Goal: Information Seeking & Learning: Learn about a topic

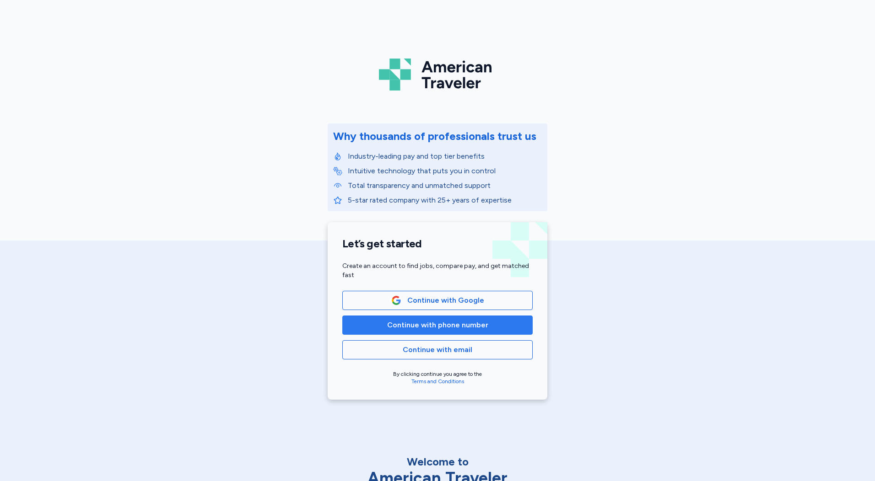
click at [433, 326] on span "Continue with phone number" at bounding box center [437, 325] width 101 height 11
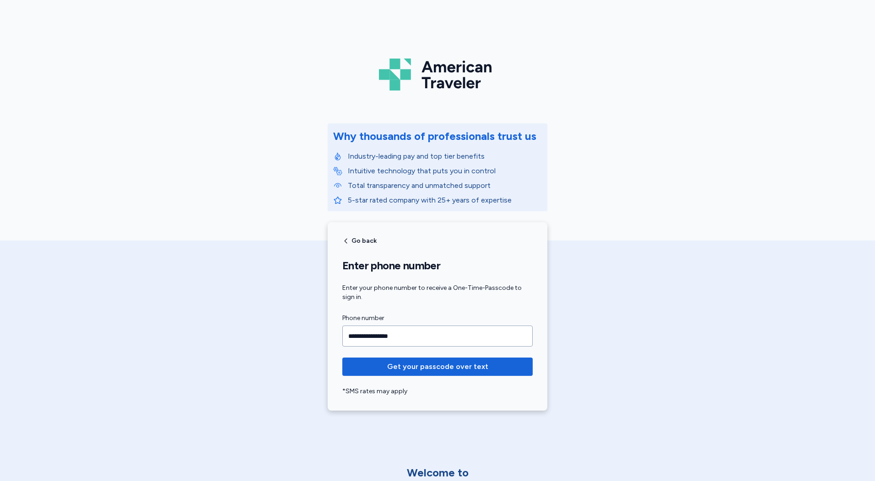
type input "**********"
click at [342, 358] on button "Get your passcode over text" at bounding box center [437, 367] width 190 height 18
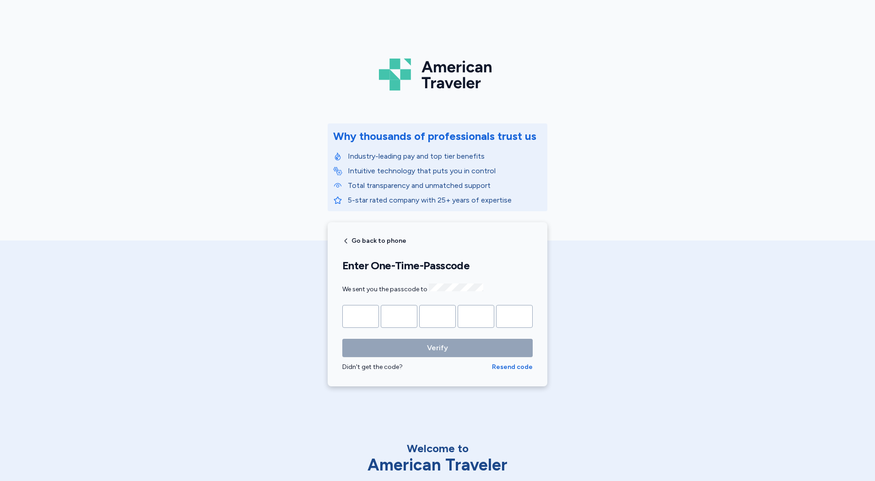
type input "*"
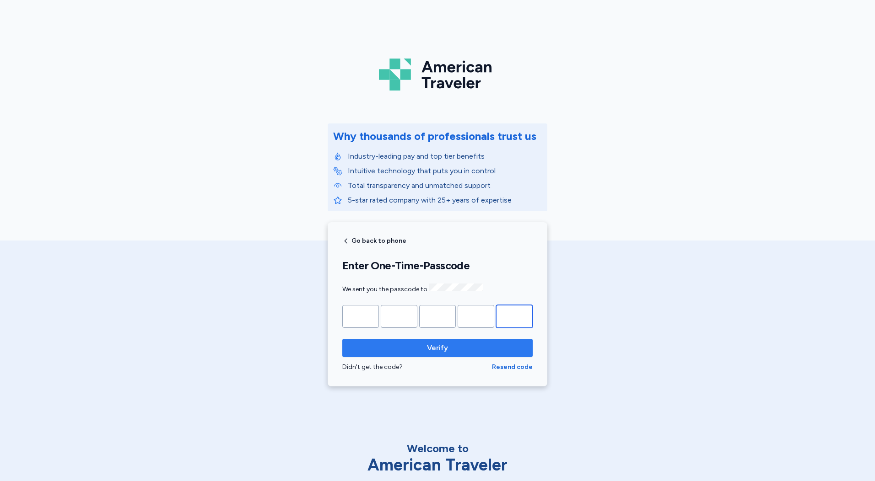
type input "*"
click at [342, 339] on button "Verify" at bounding box center [437, 348] width 190 height 18
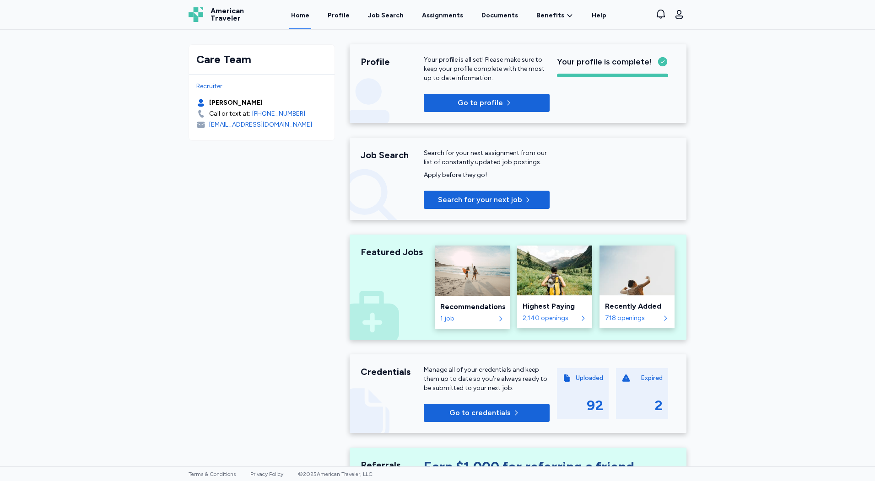
drag, startPoint x: 382, startPoint y: 14, endPoint x: 386, endPoint y: 42, distance: 27.8
click at [382, 14] on div "Job Search" at bounding box center [386, 15] width 36 height 9
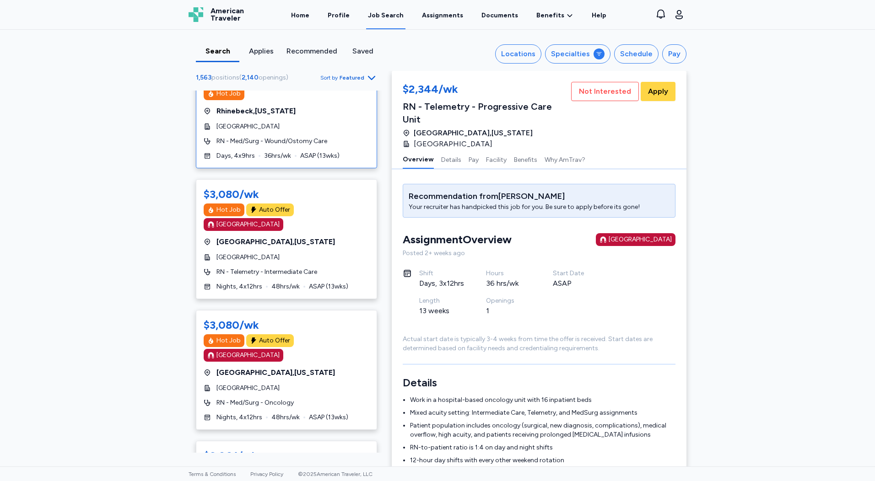
scroll to position [229, 0]
click at [81, 317] on div "Search Applies Recommended Saved Locations Specialties Schedule Pay 1,563 posit…" at bounding box center [437, 248] width 875 height 437
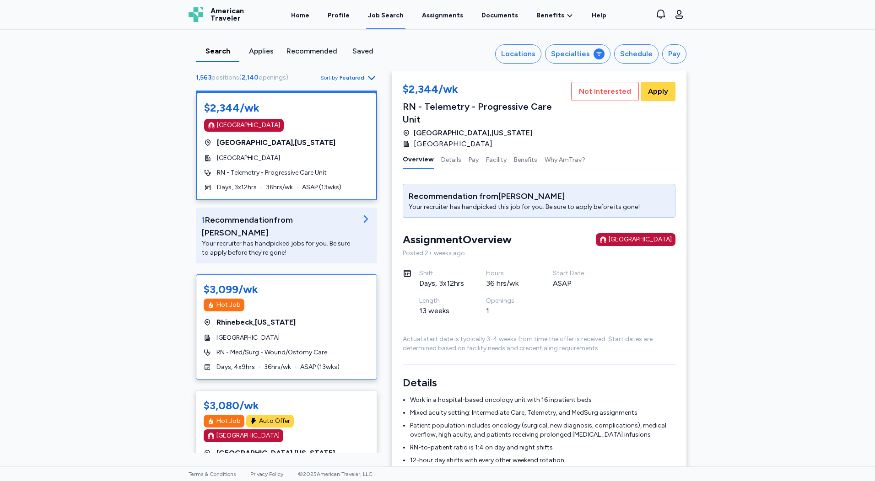
scroll to position [0, 0]
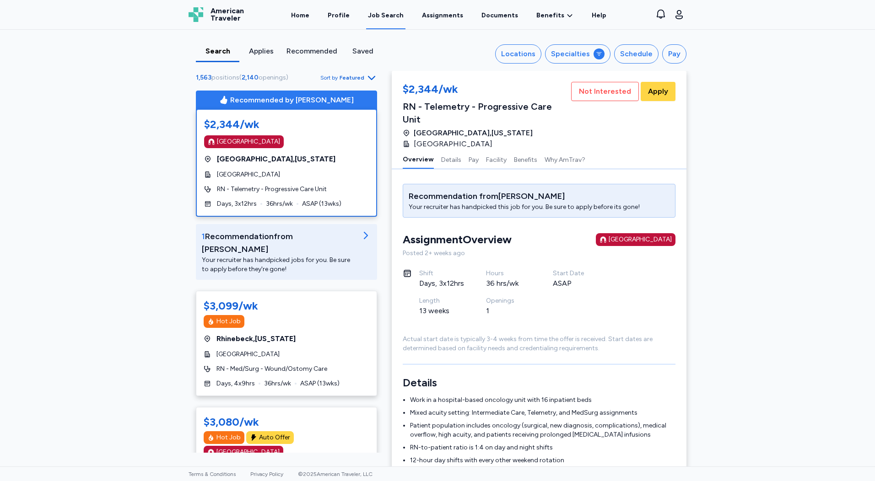
click at [357, 73] on span "Sort by Featured" at bounding box center [348, 77] width 57 height 11
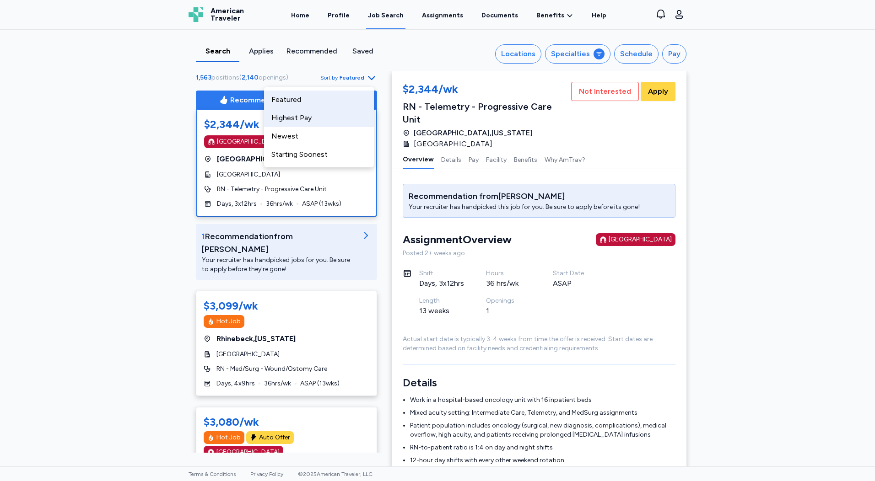
click at [320, 116] on div "Highest Pay" at bounding box center [319, 118] width 110 height 18
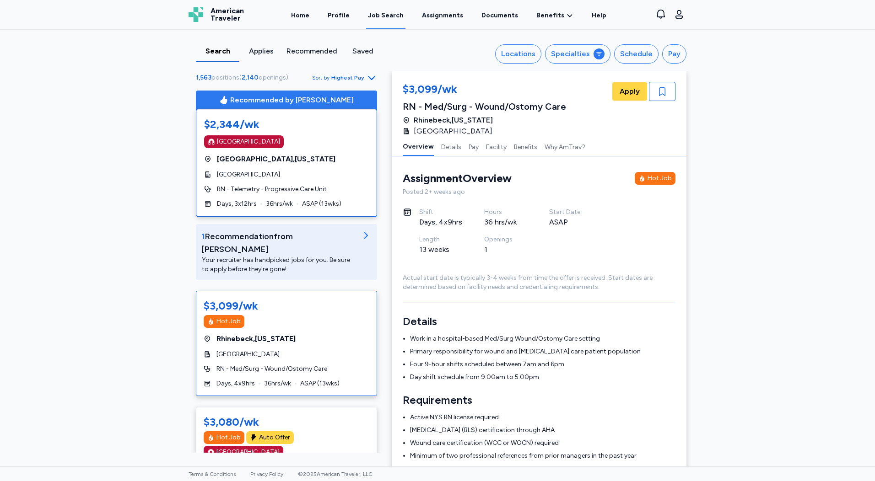
scroll to position [1, 0]
click at [356, 74] on span "Sort by Highest Pay" at bounding box center [344, 77] width 65 height 11
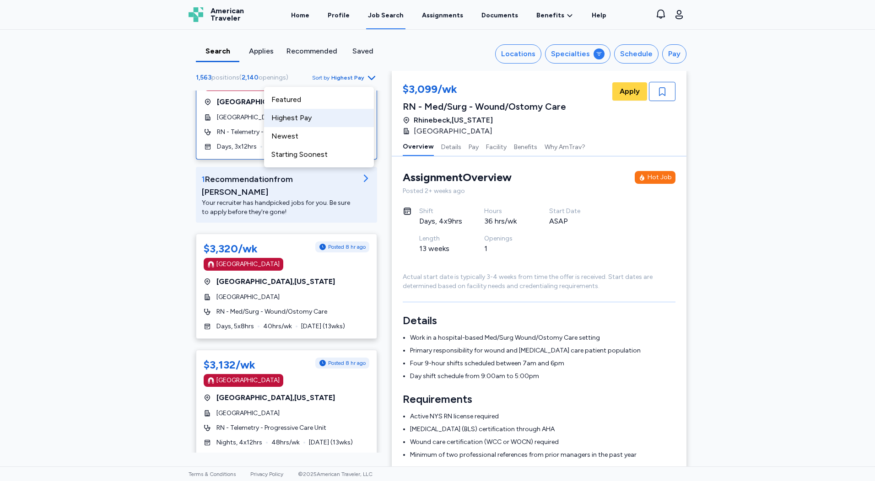
scroll to position [0, 0]
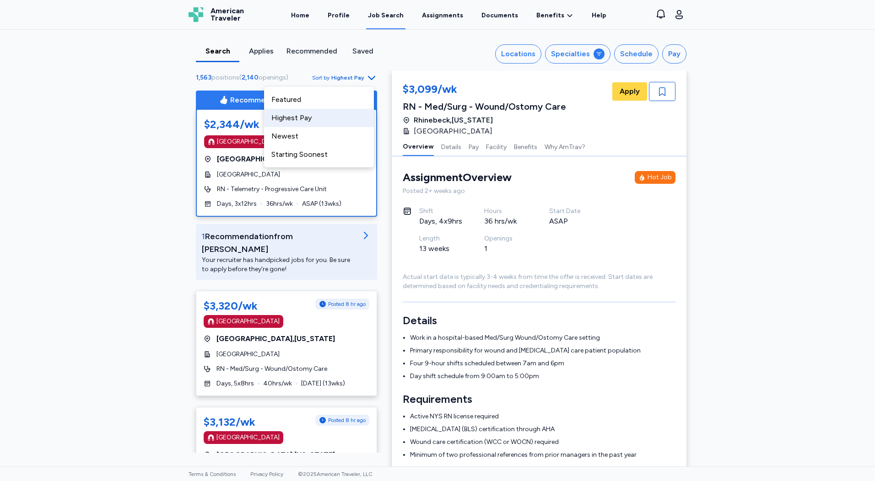
click at [219, 190] on span "RN - Telemetry - Progressive Care Unit" at bounding box center [272, 189] width 110 height 9
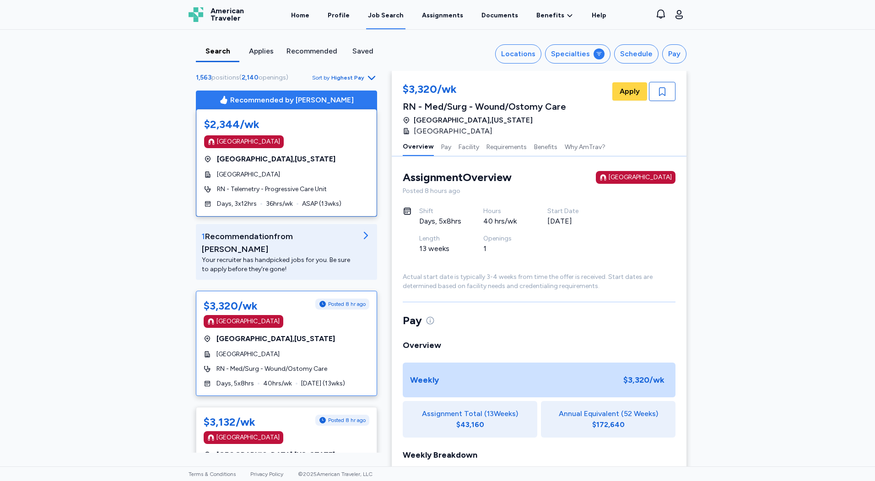
scroll to position [47, 0]
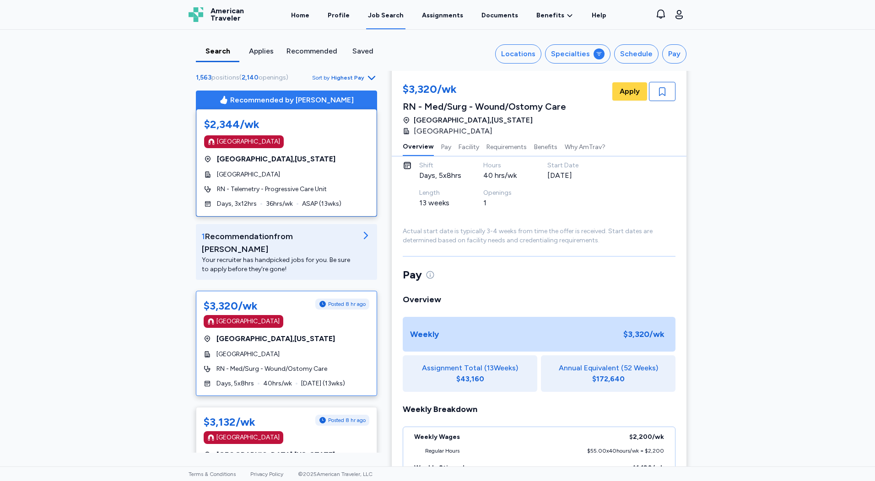
click at [312, 315] on div "[GEOGRAPHIC_DATA]" at bounding box center [287, 321] width 166 height 13
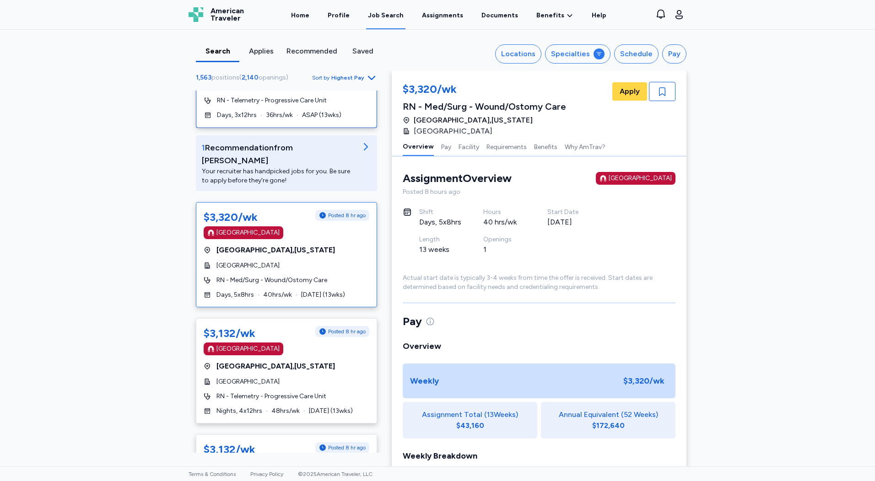
scroll to position [92, 0]
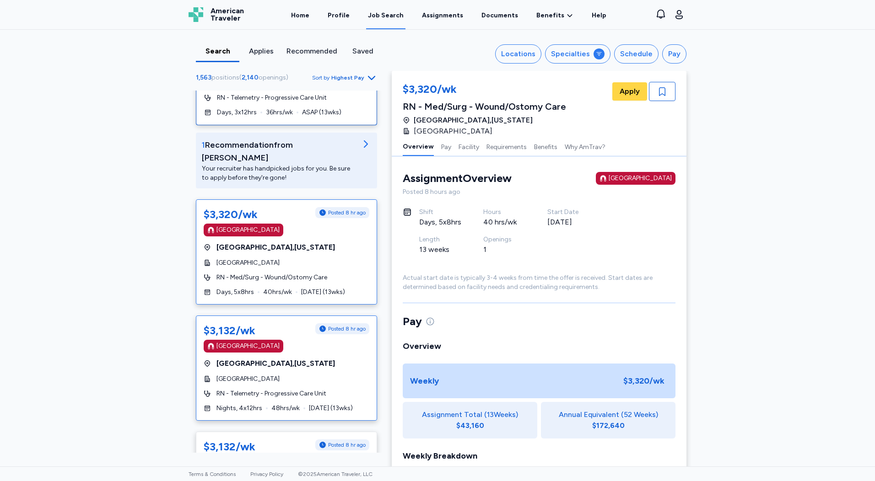
click at [289, 358] on div "$3,132/wk Posted 8 hr ago [GEOGRAPHIC_DATA] [GEOGRAPHIC_DATA] , [US_STATE][GEOG…" at bounding box center [286, 368] width 181 height 105
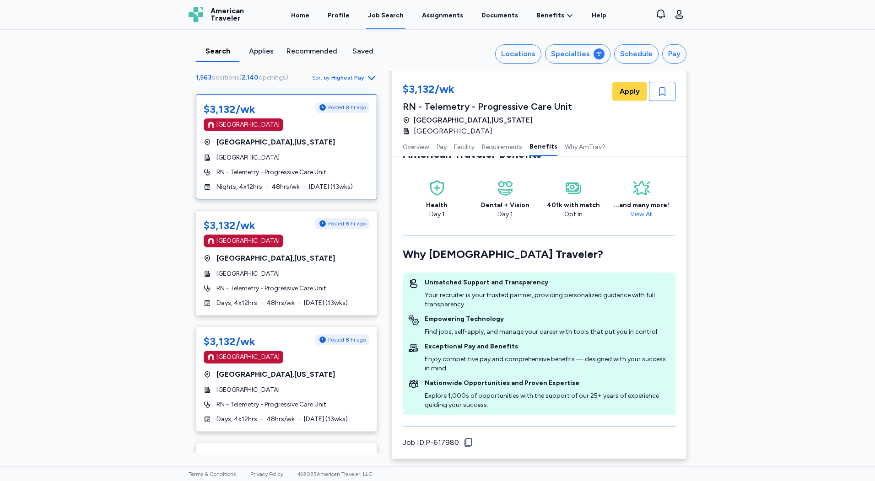
scroll to position [320, 0]
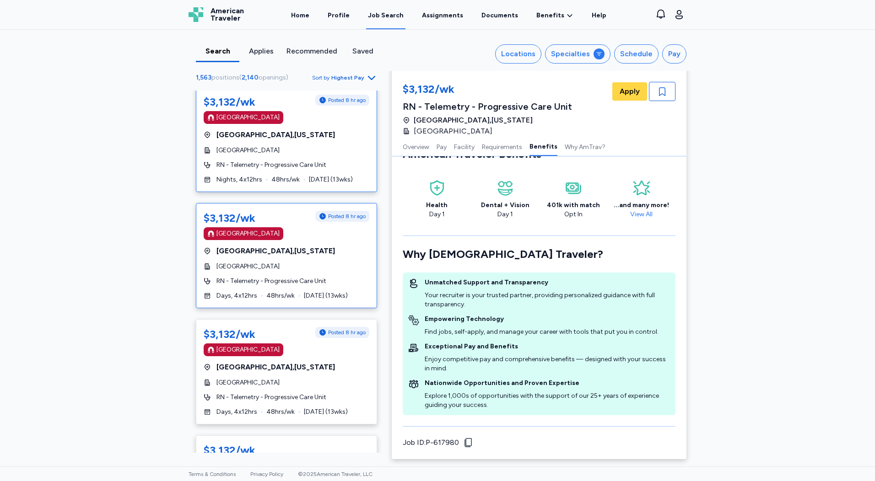
click at [296, 277] on span "RN - Telemetry - Progressive Care Unit" at bounding box center [271, 281] width 110 height 9
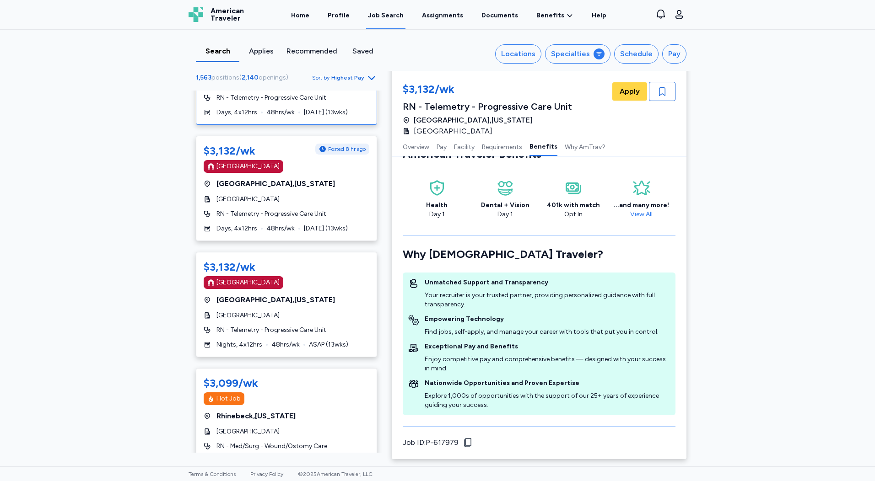
scroll to position [503, 0]
click at [293, 225] on div "Days, 4x12hrs 48 hrs/wk [DATE] ( 13 wks)" at bounding box center [287, 229] width 166 height 9
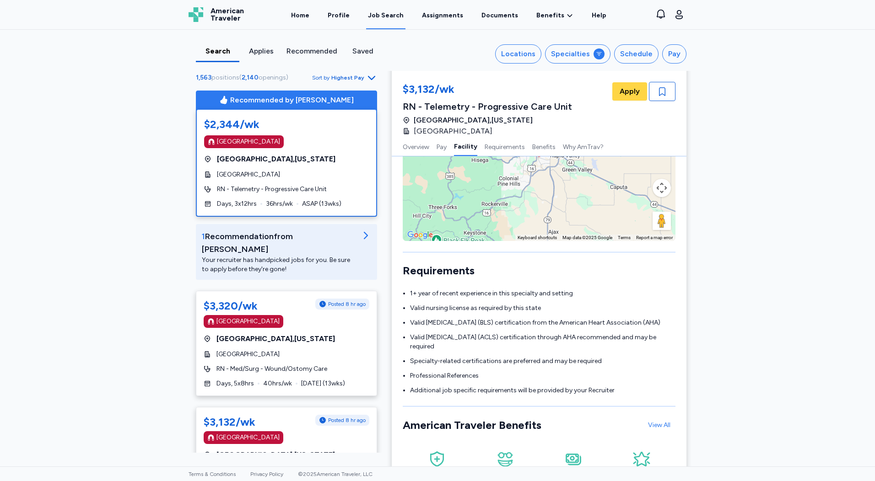
click at [309, 197] on div "$2,344/wk [GEOGRAPHIC_DATA] [GEOGRAPHIC_DATA] , [US_STATE][GEOGRAPHIC_DATA] Hea…" at bounding box center [286, 162] width 180 height 107
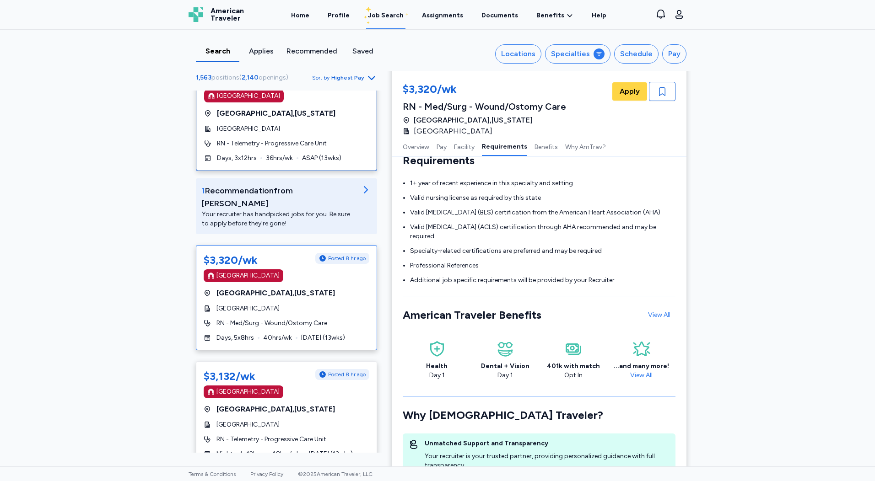
scroll to position [992, 0]
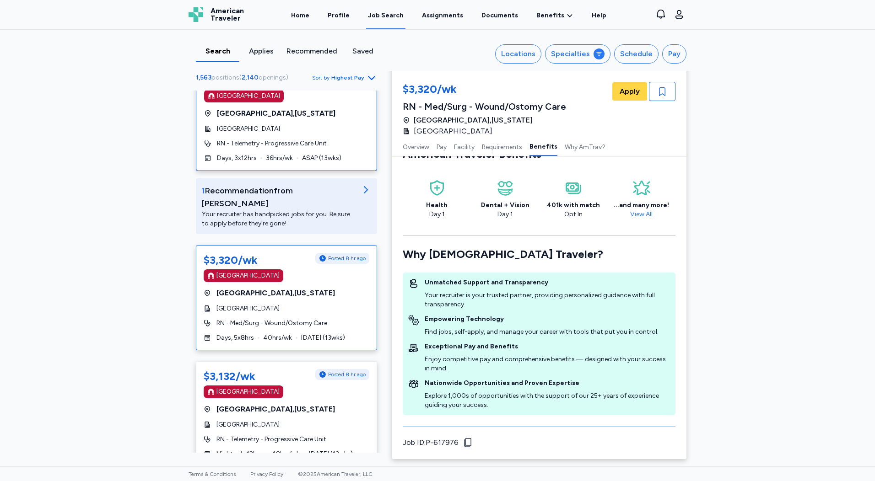
click at [299, 286] on div "$3,320/wk Posted 8 hr ago [GEOGRAPHIC_DATA] [GEOGRAPHIC_DATA] , [US_STATE][GEOG…" at bounding box center [286, 297] width 181 height 105
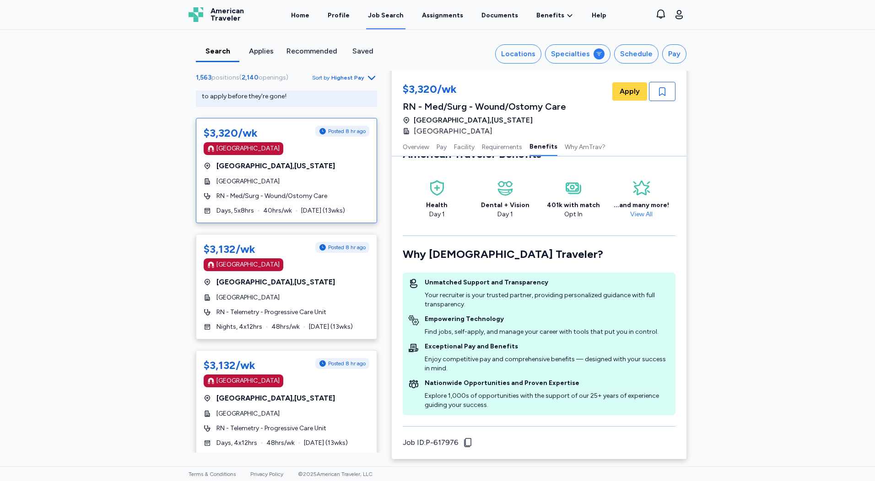
scroll to position [229, 0]
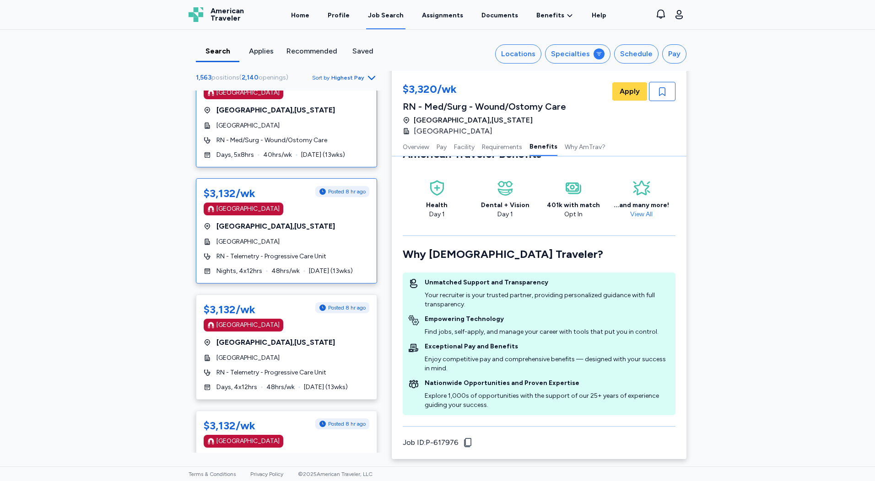
click at [309, 267] on span "[DATE] ( 13 wks)" at bounding box center [331, 271] width 44 height 9
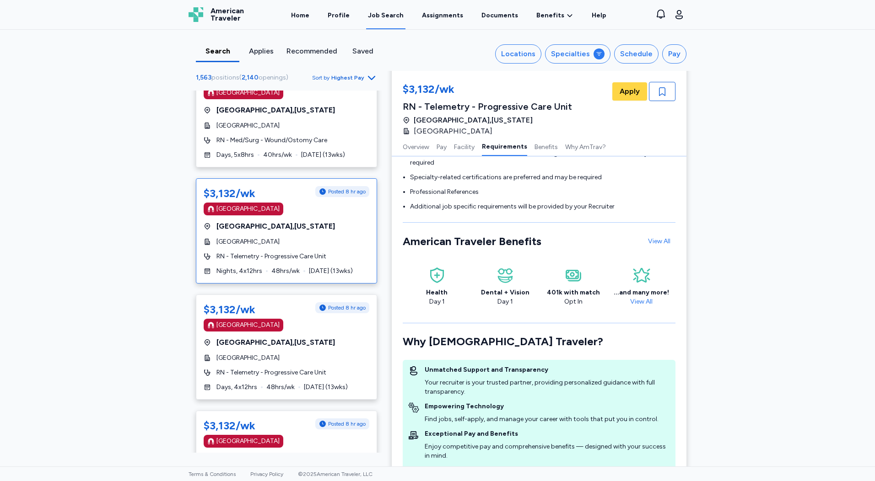
scroll to position [1004, 0]
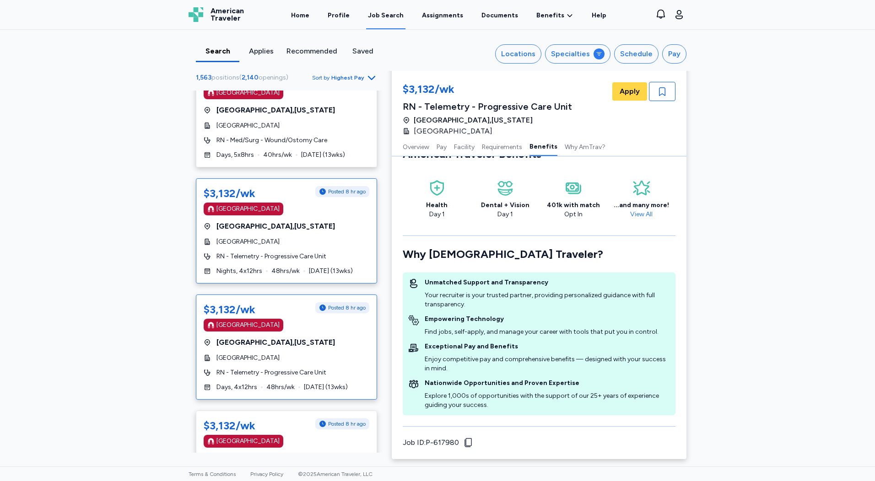
click at [282, 355] on div "$3,132/wk Posted 8 hr ago [GEOGRAPHIC_DATA] [GEOGRAPHIC_DATA] , [US_STATE][GEOG…" at bounding box center [286, 347] width 181 height 105
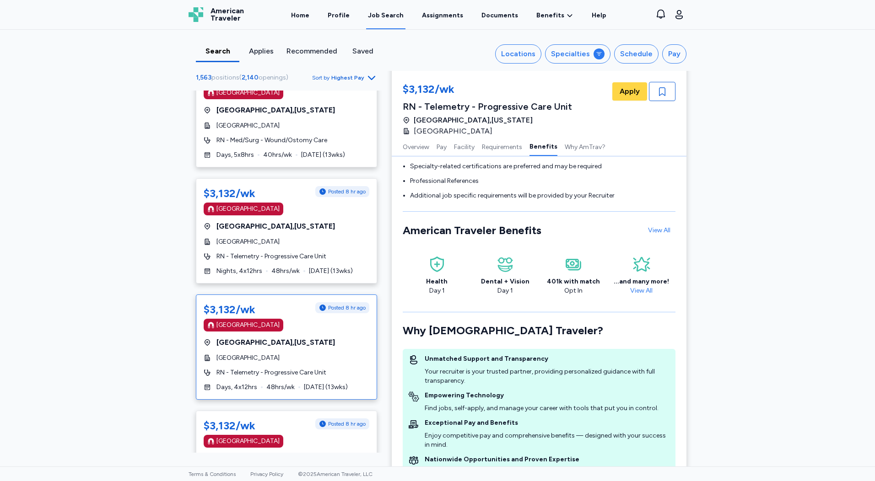
scroll to position [1004, 0]
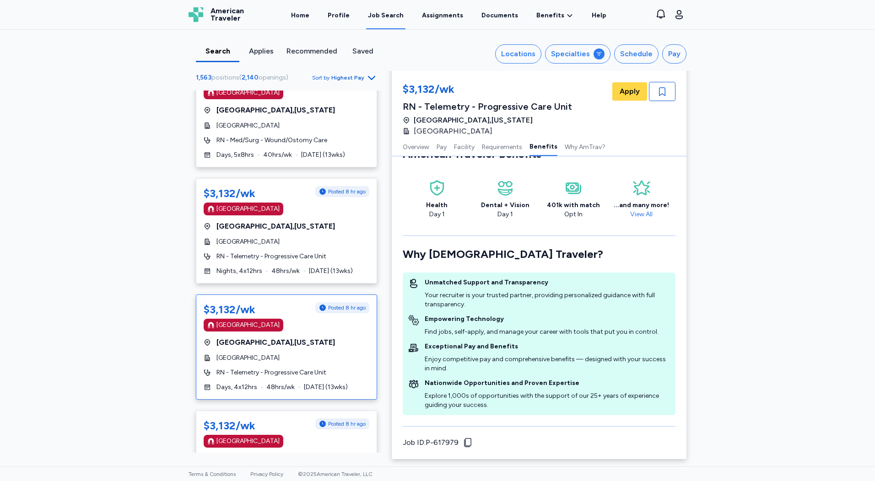
click at [280, 354] on span "[GEOGRAPHIC_DATA]" at bounding box center [247, 358] width 63 height 9
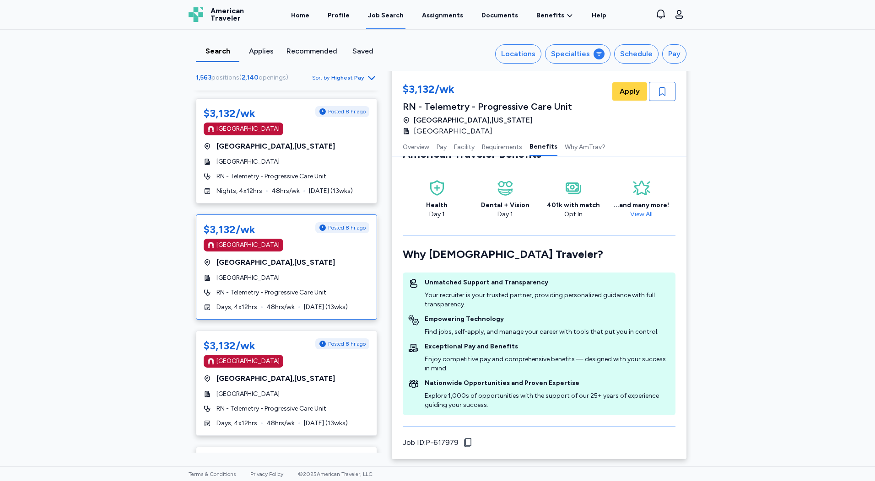
scroll to position [366, 0]
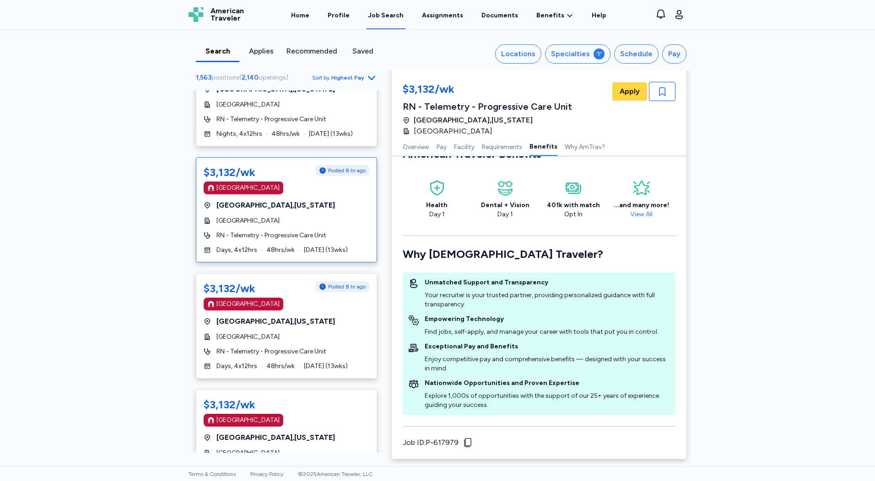
click at [287, 347] on span "RN - Telemetry - Progressive Care Unit" at bounding box center [271, 351] width 110 height 9
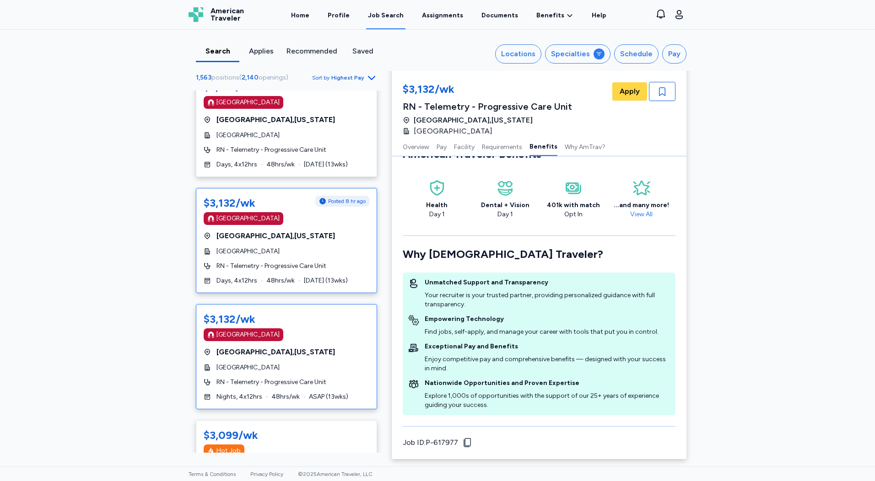
scroll to position [458, 0]
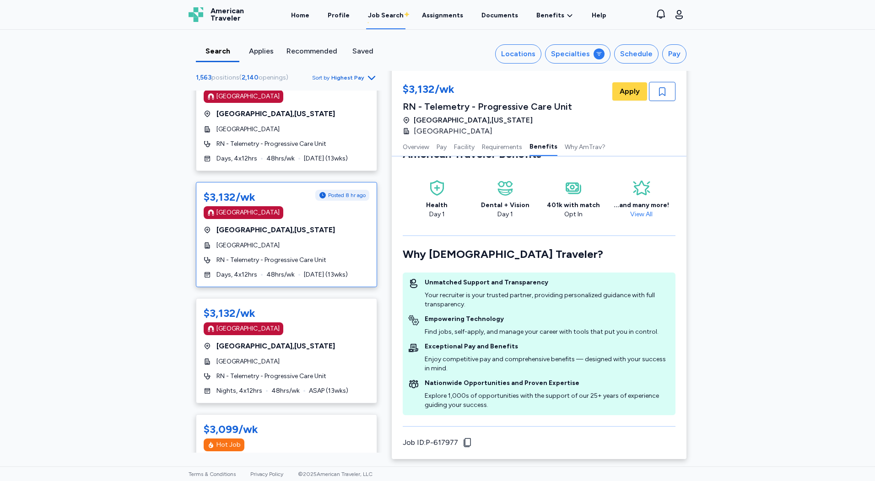
click at [291, 270] on div "Days, 4x12hrs 48 hrs/wk [DATE] ( 13 wks)" at bounding box center [287, 274] width 166 height 9
click at [412, 145] on button "Overview" at bounding box center [416, 146] width 27 height 19
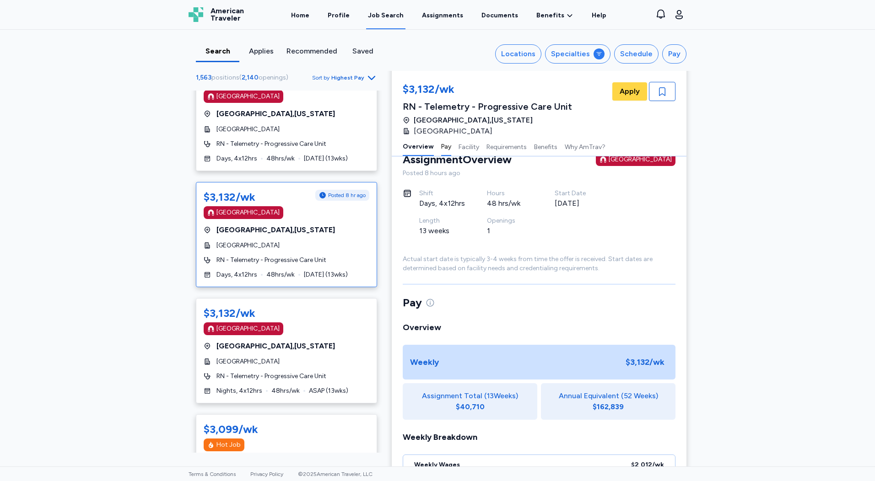
scroll to position [1, 0]
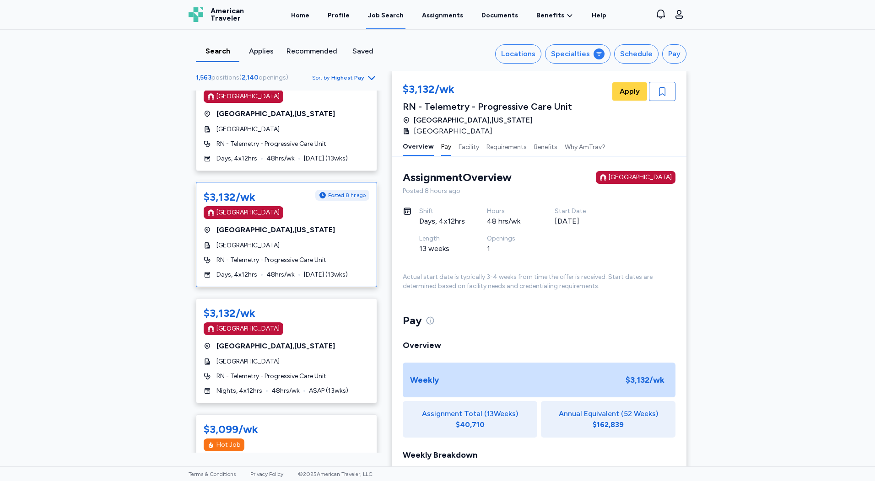
click at [441, 142] on button "Pay" at bounding box center [446, 146] width 10 height 19
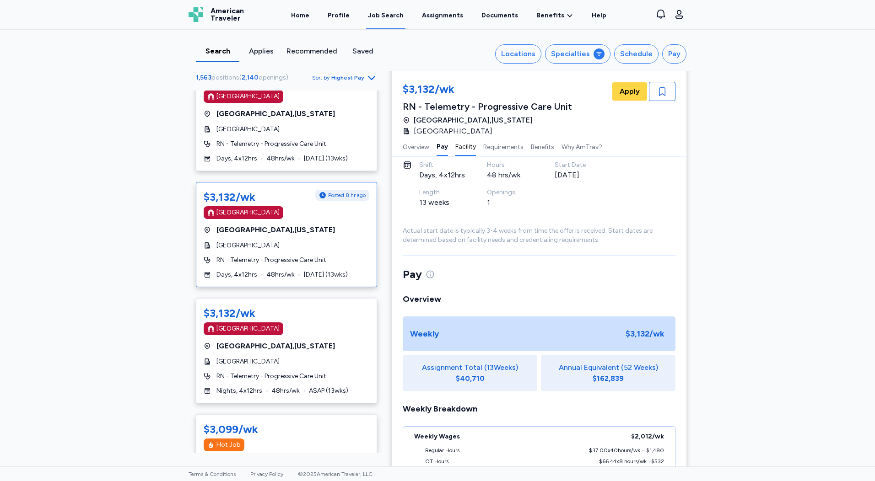
scroll to position [144, 0]
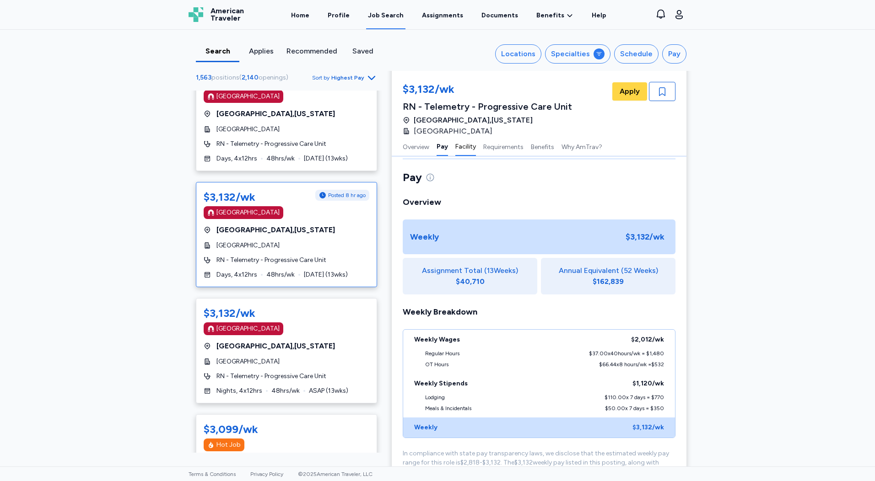
click at [458, 146] on button "Facility" at bounding box center [465, 146] width 21 height 19
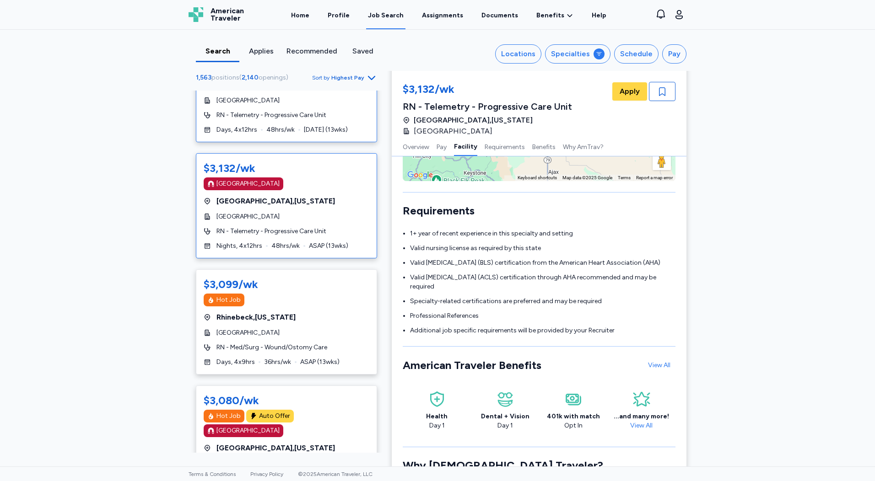
scroll to position [595, 0]
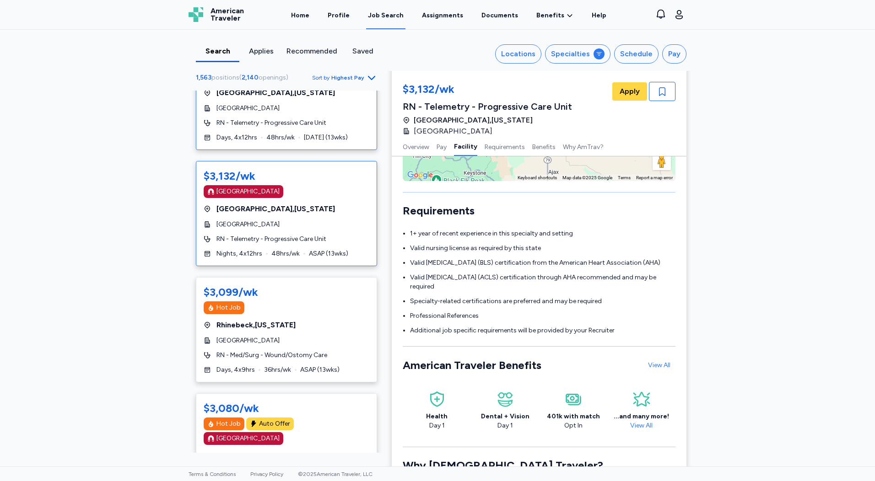
click at [291, 235] on div "$3,132/wk [GEOGRAPHIC_DATA] [GEOGRAPHIC_DATA] , [US_STATE][GEOGRAPHIC_DATA] Hea…" at bounding box center [286, 213] width 181 height 105
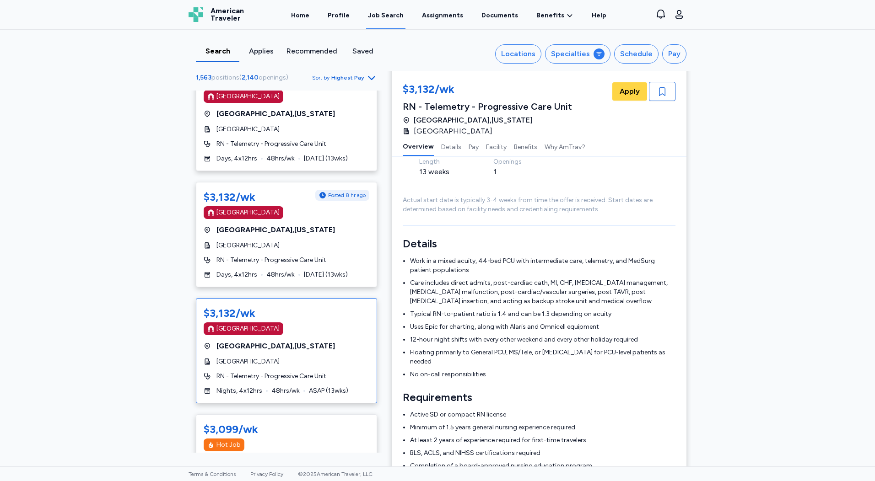
scroll to position [92, 0]
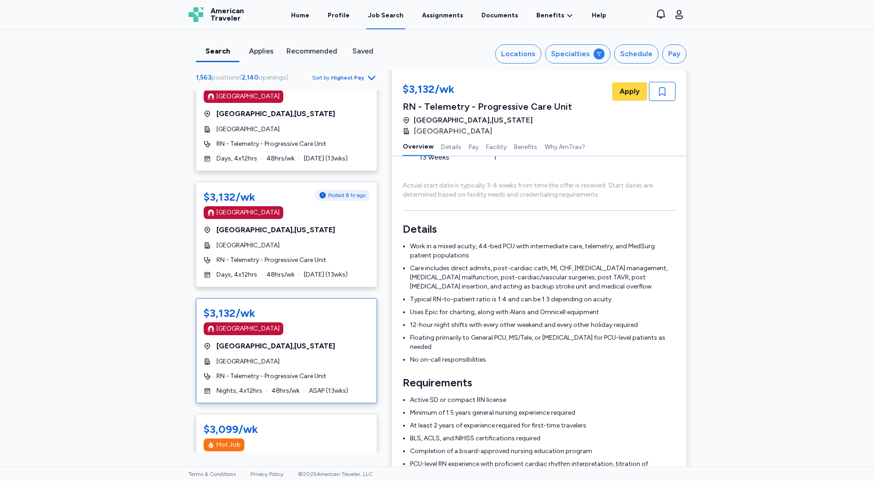
click at [273, 357] on span "[GEOGRAPHIC_DATA]" at bounding box center [247, 361] width 63 height 9
click at [263, 254] on div "$3,132/wk Posted 8 hr ago [GEOGRAPHIC_DATA] [GEOGRAPHIC_DATA] , [US_STATE][GEOG…" at bounding box center [286, 234] width 181 height 105
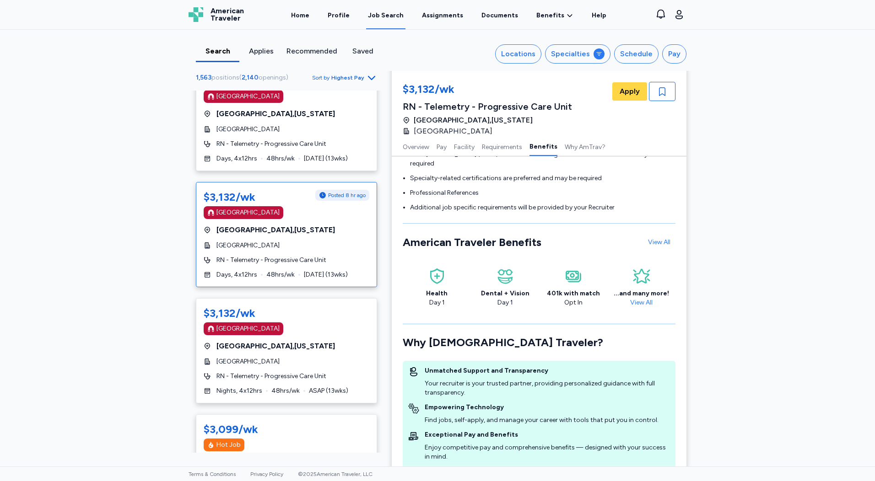
scroll to position [1004, 0]
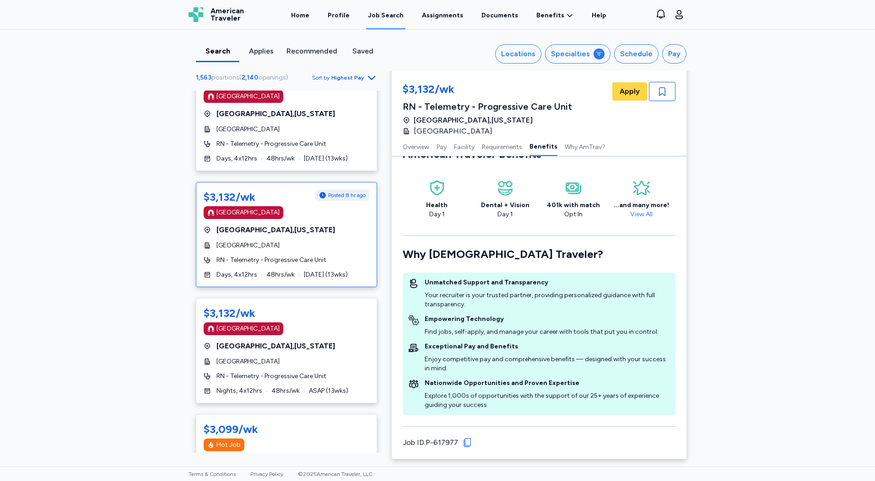
click at [466, 448] on icon "button" at bounding box center [467, 442] width 11 height 11
click at [465, 444] on icon "button" at bounding box center [467, 442] width 11 height 11
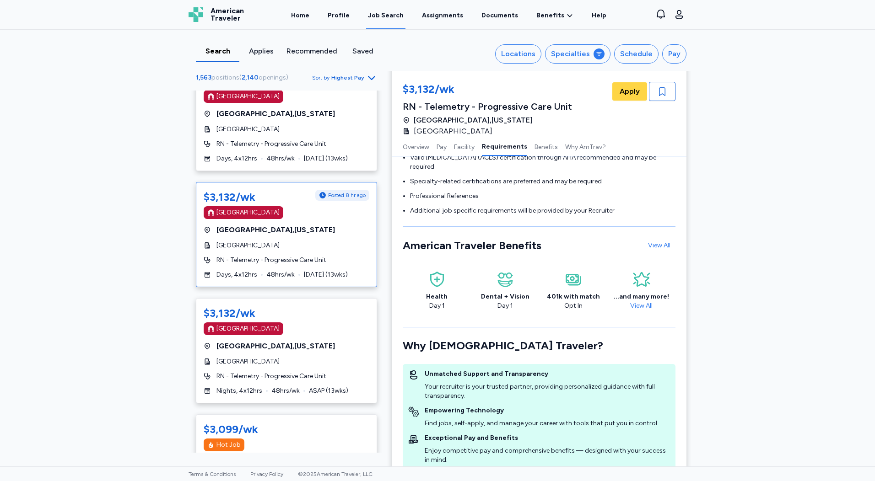
scroll to position [730, 0]
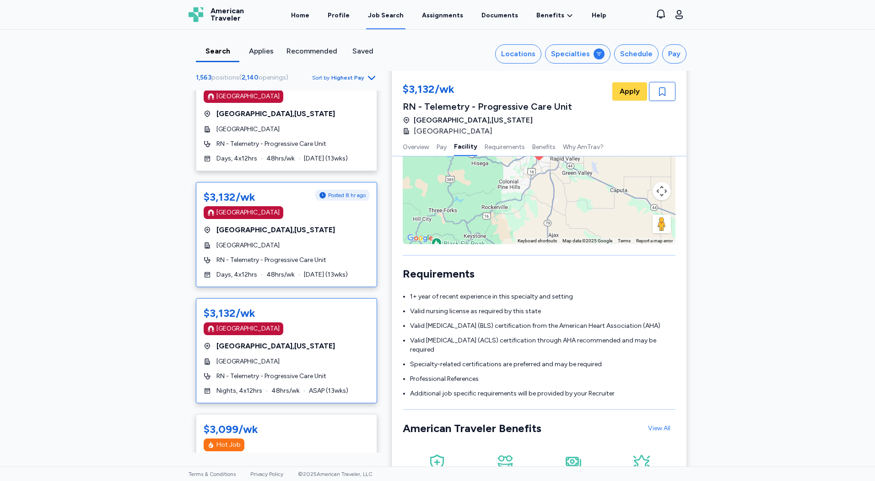
click at [293, 341] on span "[GEOGRAPHIC_DATA] , [US_STATE]" at bounding box center [275, 346] width 119 height 11
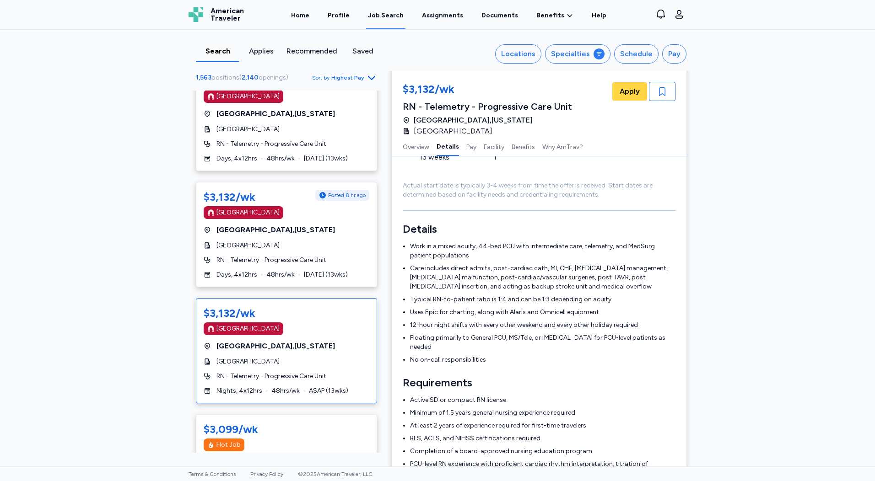
scroll to position [275, 0]
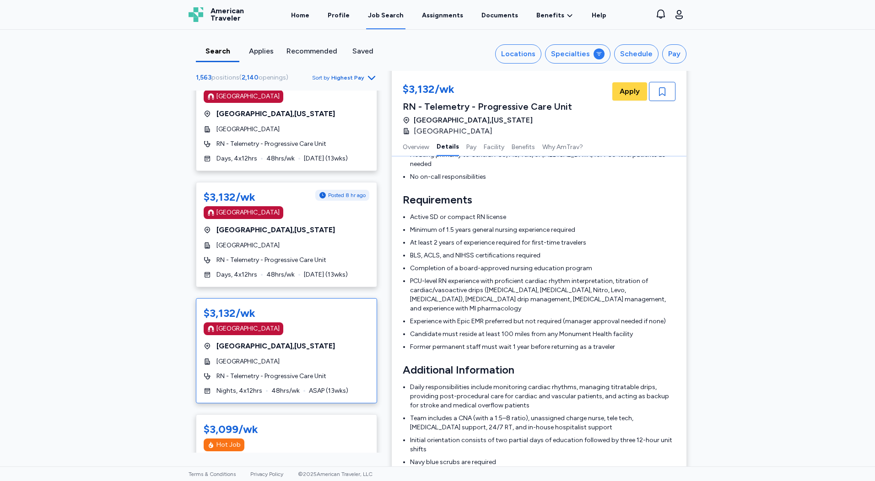
drag, startPoint x: 291, startPoint y: 238, endPoint x: 321, endPoint y: 279, distance: 51.0
click at [291, 238] on div "$3,132/wk Posted 8 hr ago [GEOGRAPHIC_DATA] [GEOGRAPHIC_DATA] , [US_STATE][GEOG…" at bounding box center [286, 234] width 181 height 105
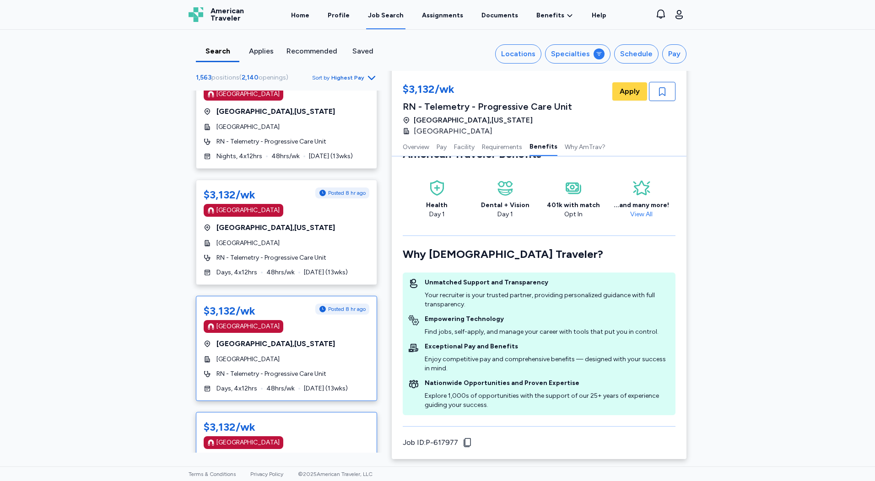
scroll to position [275, 0]
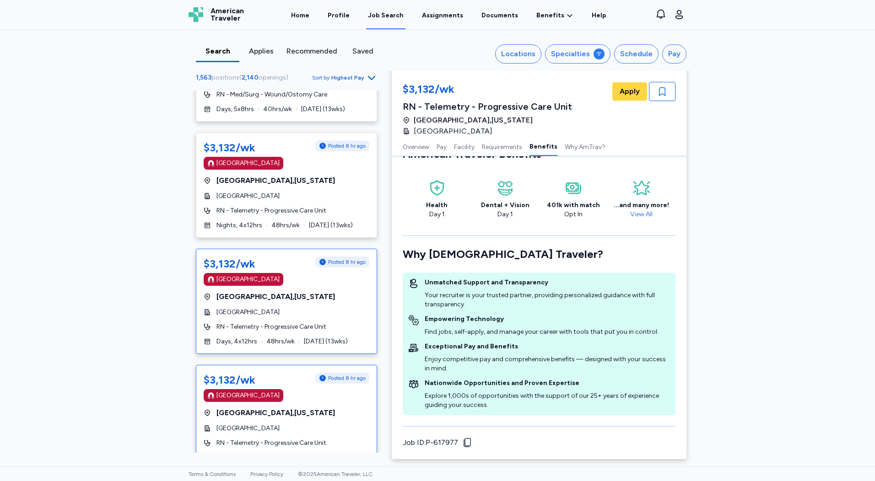
click at [307, 322] on div "$3,132/wk Posted 8 hr ago [GEOGRAPHIC_DATA] [GEOGRAPHIC_DATA] , [US_STATE][GEOG…" at bounding box center [286, 301] width 181 height 105
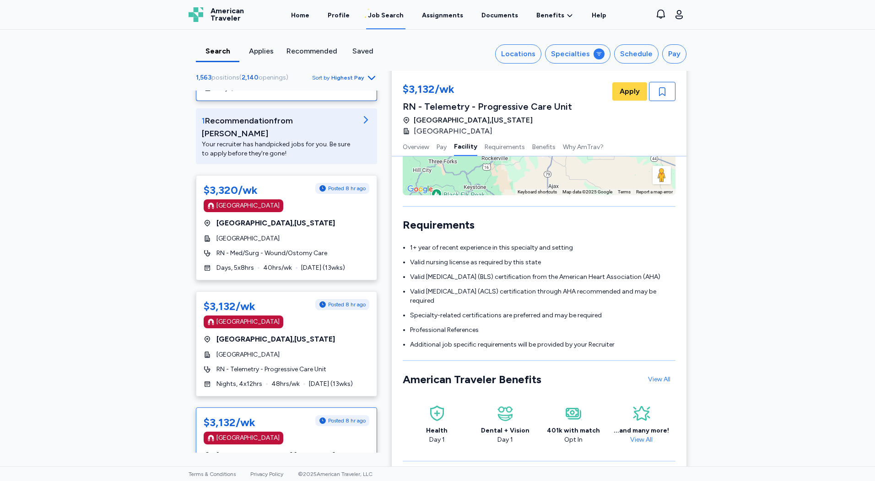
scroll to position [92, 0]
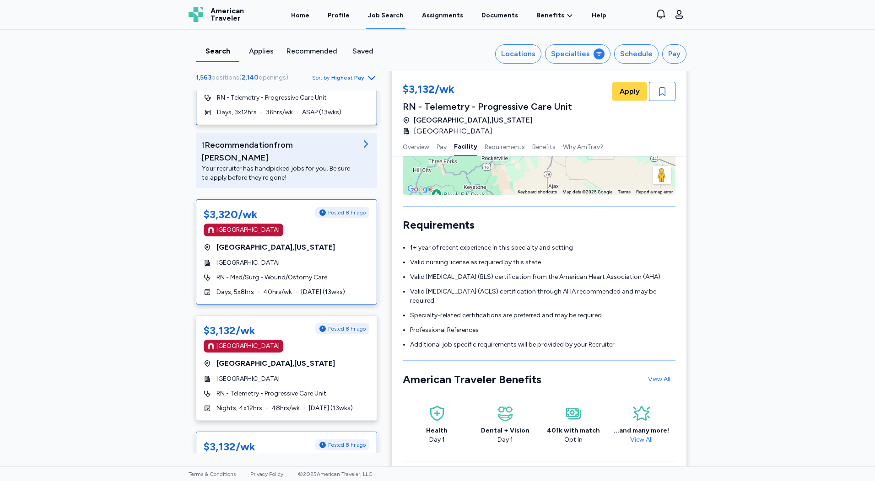
click at [282, 288] on span "40 hrs/wk" at bounding box center [277, 292] width 29 height 9
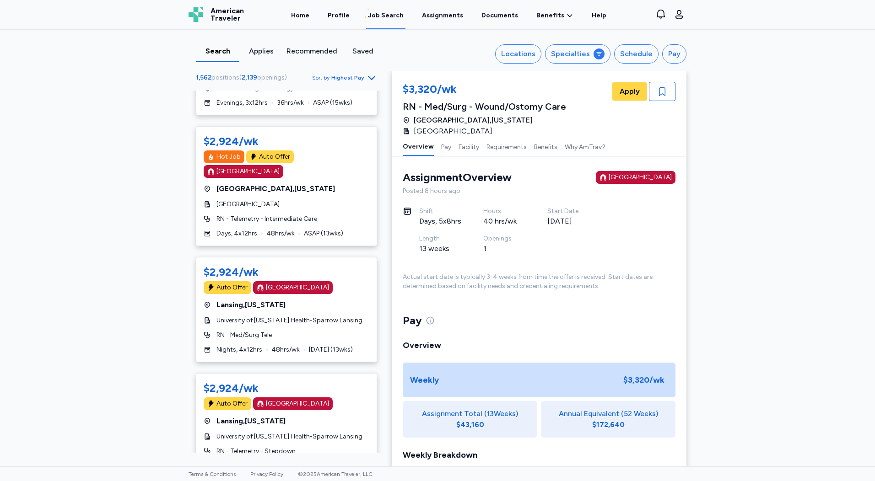
scroll to position [4164, 0]
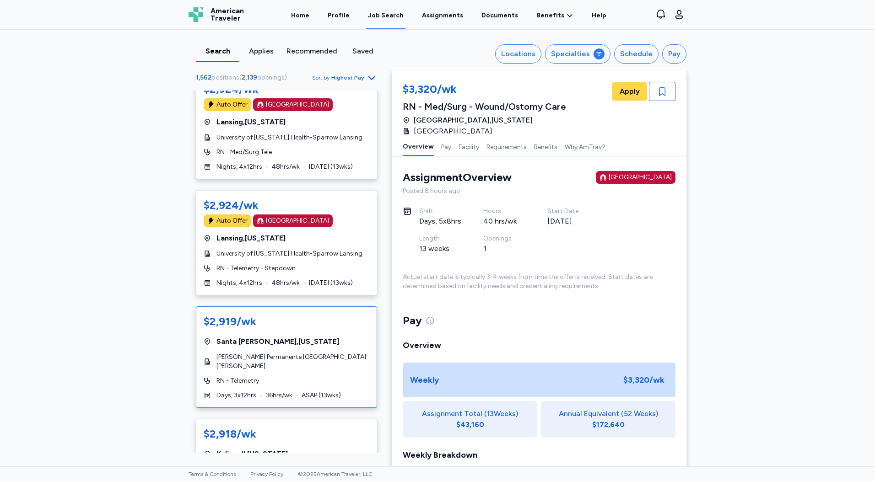
click at [312, 336] on div "[GEOGRAPHIC_DATA] , [US_STATE]" at bounding box center [287, 341] width 166 height 11
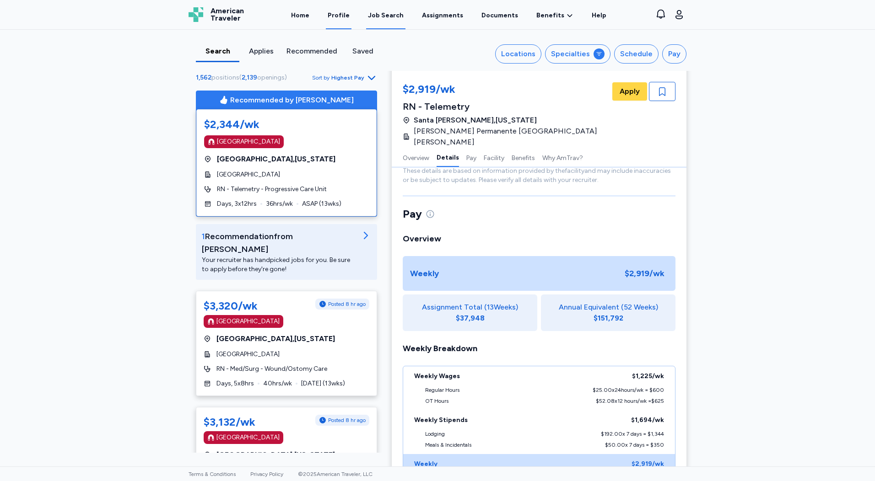
click at [343, 11] on link "Profile" at bounding box center [339, 15] width 26 height 28
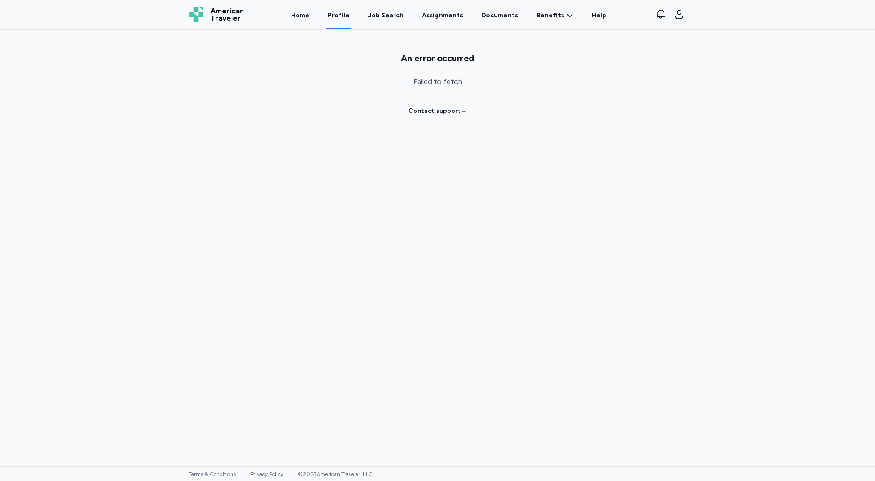
click at [348, 15] on link "Profile" at bounding box center [339, 15] width 26 height 28
click at [437, 15] on link "Assignments" at bounding box center [442, 15] width 45 height 28
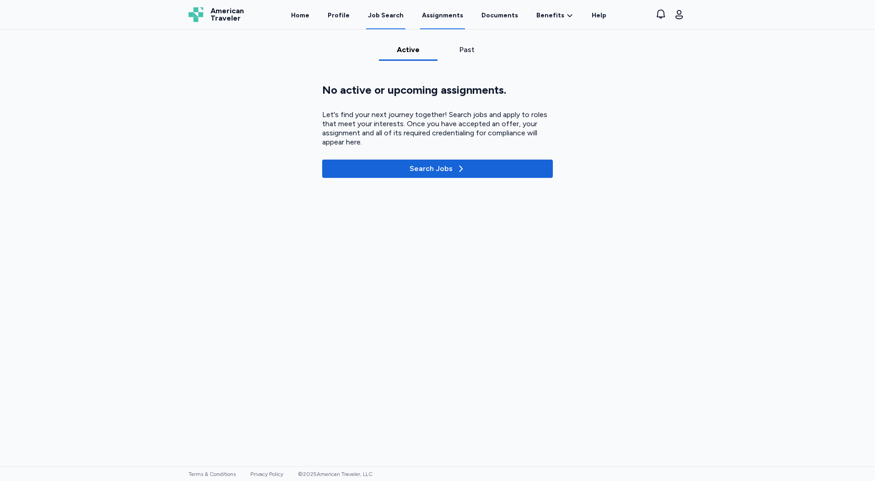
click at [396, 15] on div "Job Search" at bounding box center [386, 15] width 36 height 9
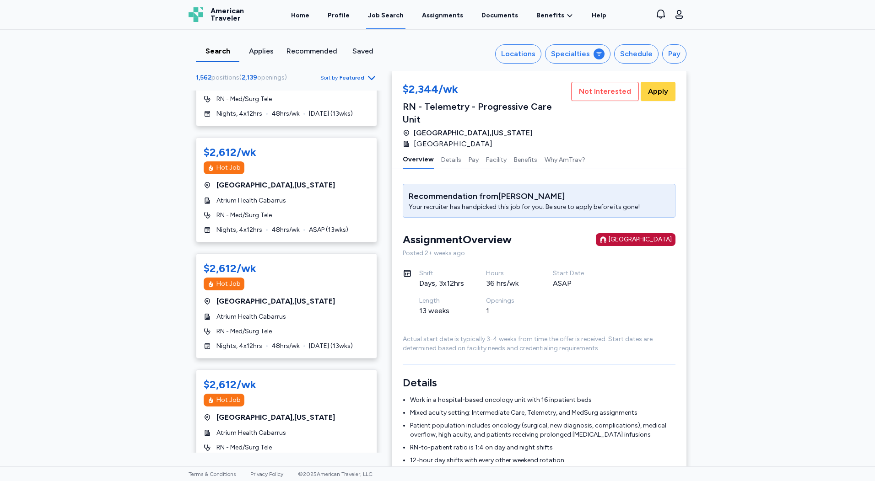
scroll to position [2974, 0]
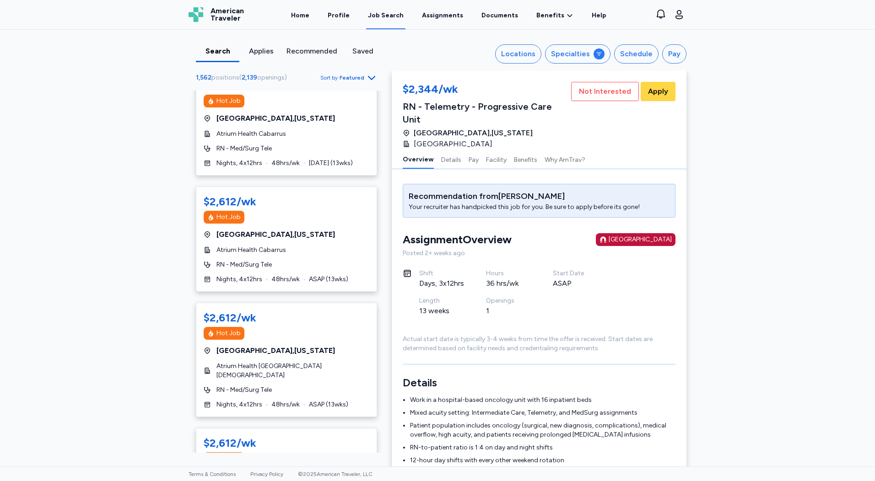
click at [356, 79] on span "Featured" at bounding box center [352, 77] width 25 height 7
click at [313, 136] on div "Newest" at bounding box center [319, 136] width 110 height 18
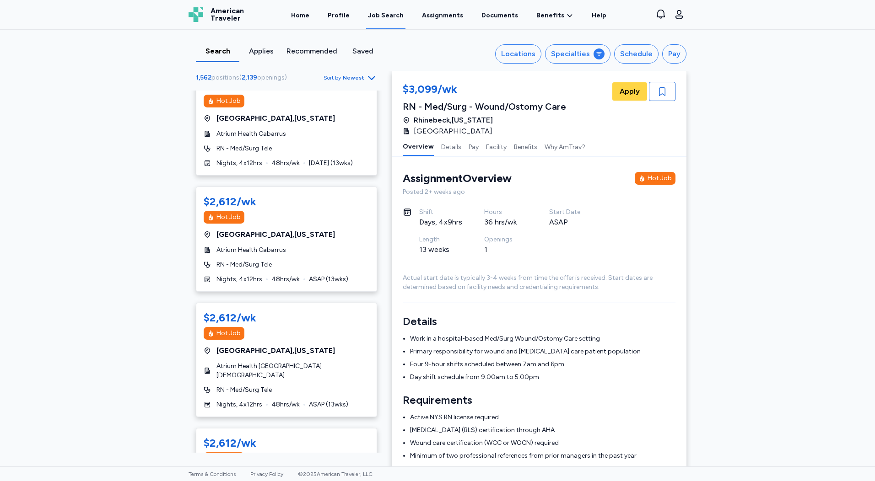
scroll to position [1, 0]
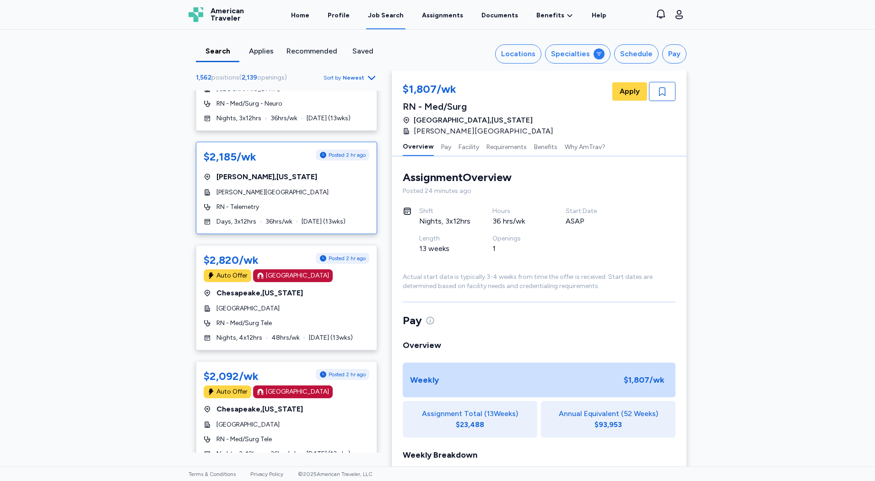
scroll to position [2013, 0]
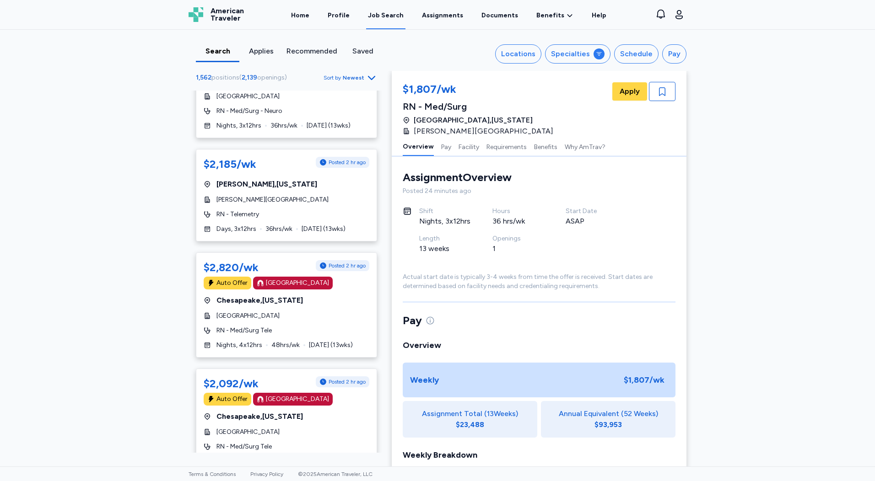
click at [252, 49] on div "Applies" at bounding box center [261, 51] width 36 height 11
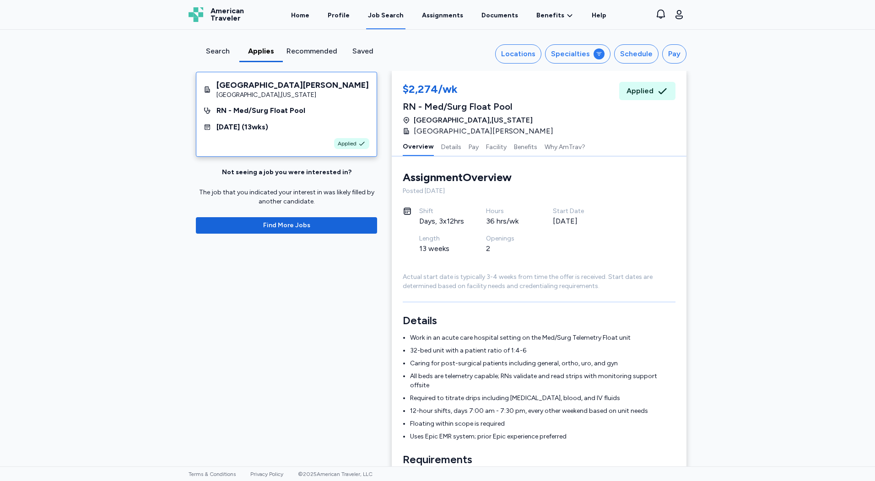
click at [306, 53] on div "Recommended" at bounding box center [311, 51] width 51 height 11
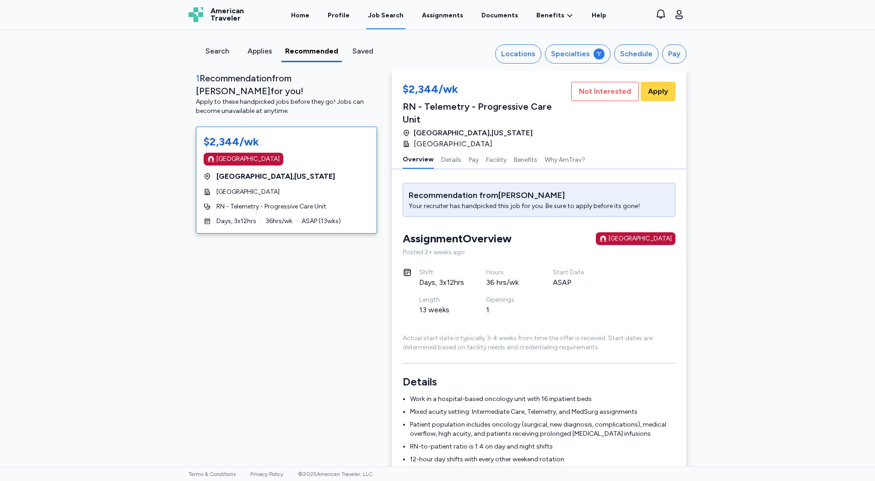
click at [207, 54] on div "Search" at bounding box center [216, 51] width 35 height 11
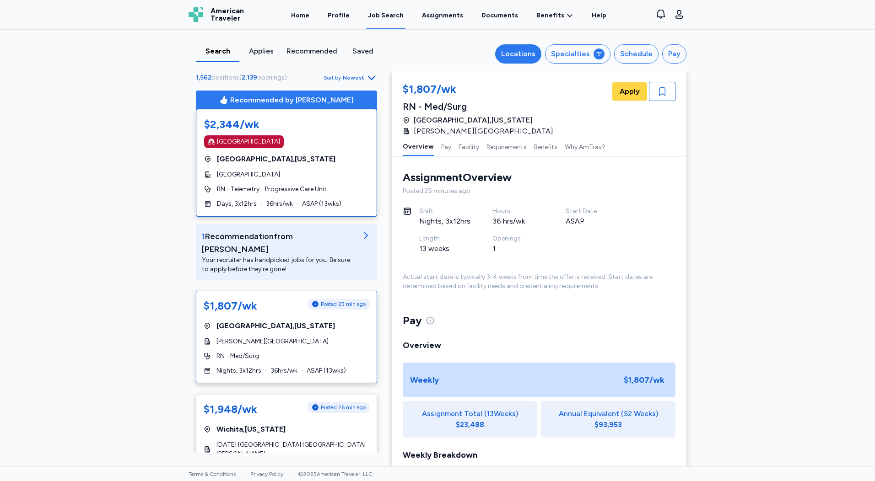
click at [522, 55] on div "Locations" at bounding box center [518, 54] width 34 height 11
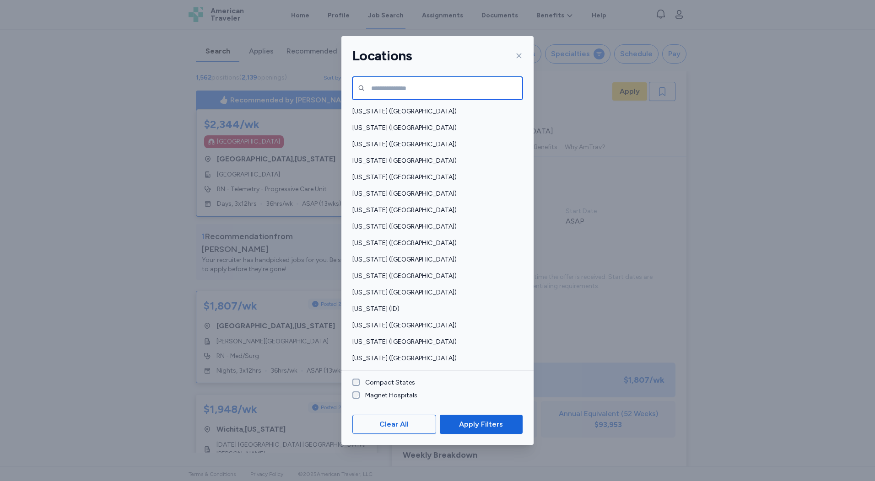
click at [399, 93] on input "text" at bounding box center [437, 88] width 170 height 23
click at [387, 88] on input "text" at bounding box center [437, 88] width 170 height 23
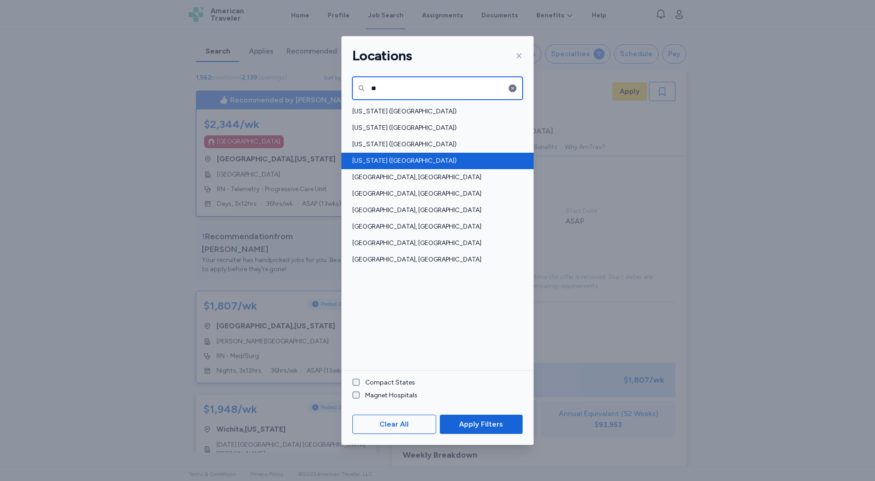
type input "**"
click at [396, 165] on span "[US_STATE] ([GEOGRAPHIC_DATA])" at bounding box center [434, 160] width 165 height 9
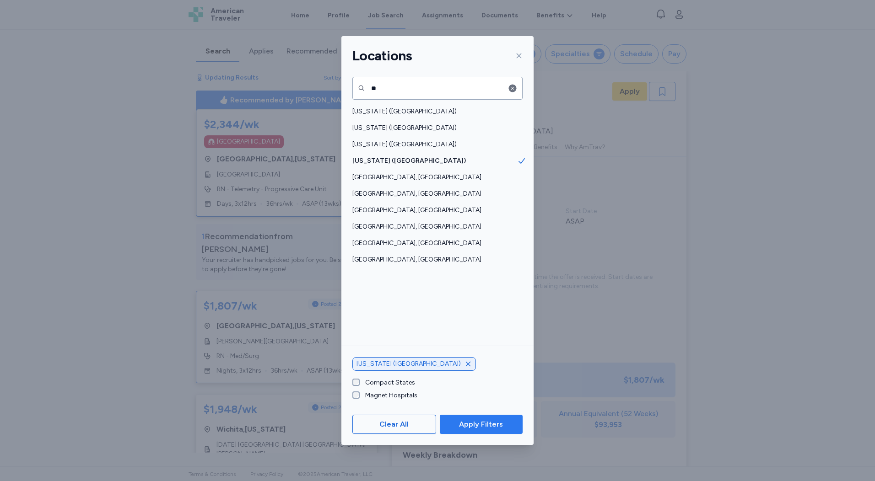
click at [482, 422] on span "Apply Filters" at bounding box center [481, 424] width 44 height 11
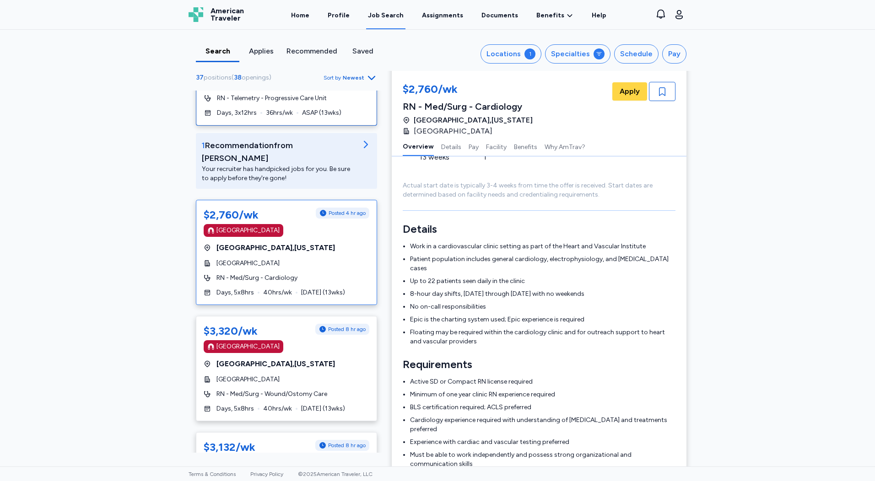
scroll to position [92, 0]
click at [311, 260] on div "$2,760/wk Posted 4 hr ago [GEOGRAPHIC_DATA] [GEOGRAPHIC_DATA] , [US_STATE][GEOG…" at bounding box center [286, 251] width 181 height 105
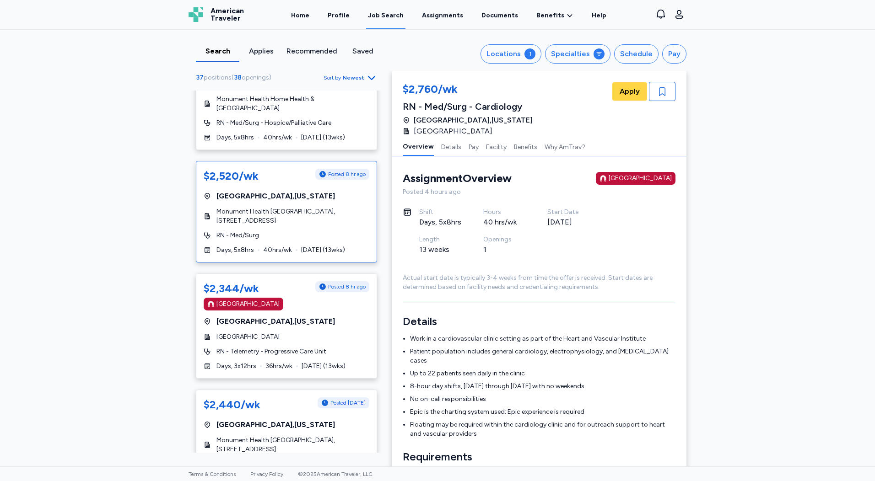
scroll to position [869, 0]
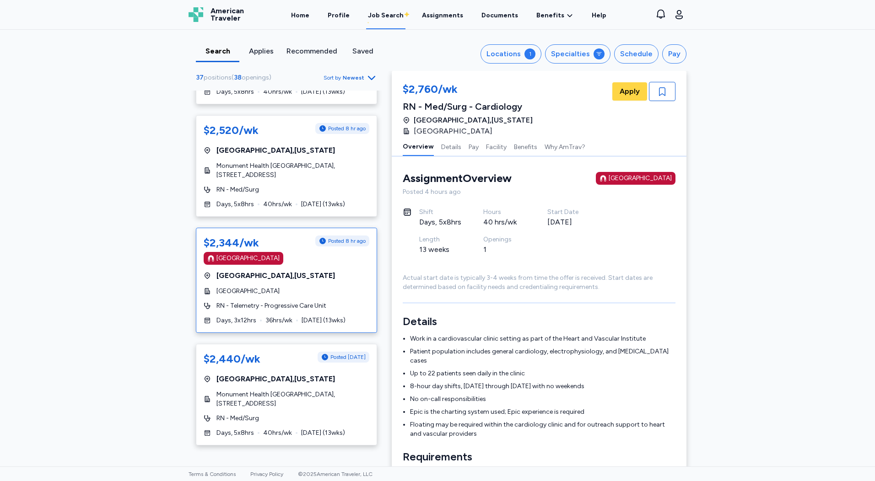
click at [268, 311] on div "$2,344/wk Posted 8 hr ago [GEOGRAPHIC_DATA] [GEOGRAPHIC_DATA] , [US_STATE][GEOG…" at bounding box center [286, 280] width 181 height 105
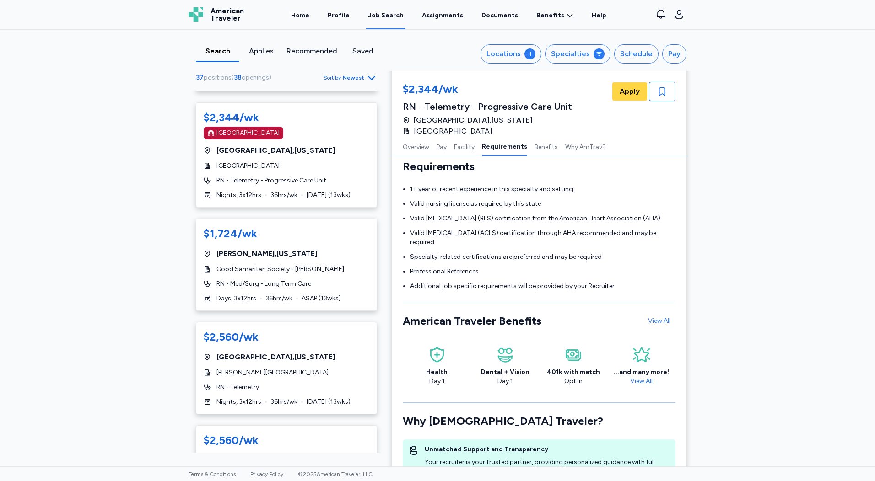
scroll to position [2105, 0]
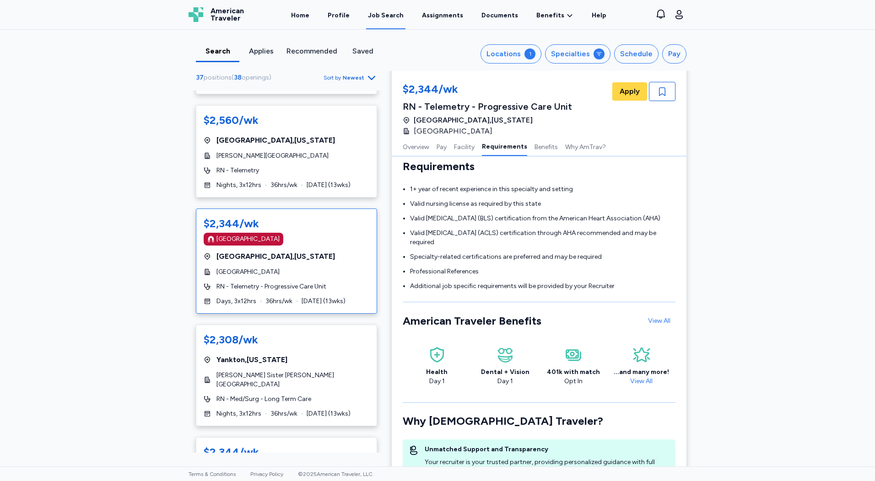
click at [287, 297] on span "36 hrs/wk" at bounding box center [278, 301] width 27 height 9
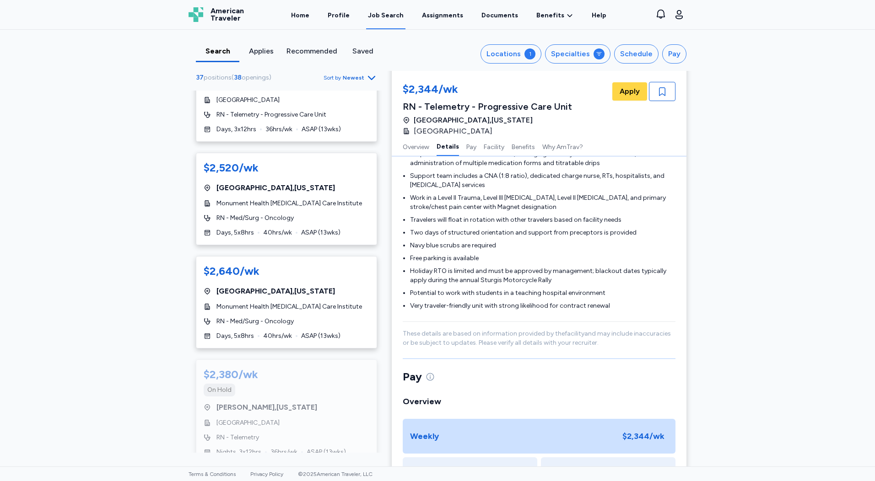
scroll to position [3849, 0]
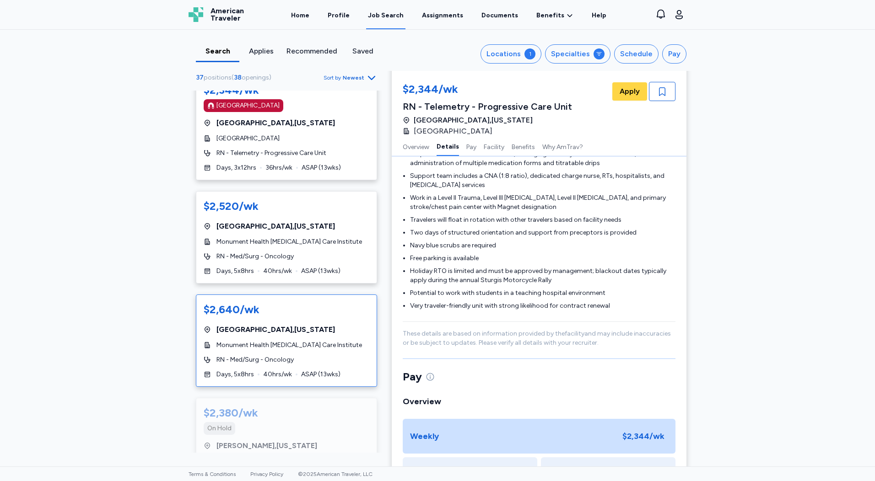
click at [286, 328] on div "$2,640/wk [GEOGRAPHIC_DATA] , [US_STATE] Monument Health [MEDICAL_DATA] Care In…" at bounding box center [286, 341] width 181 height 92
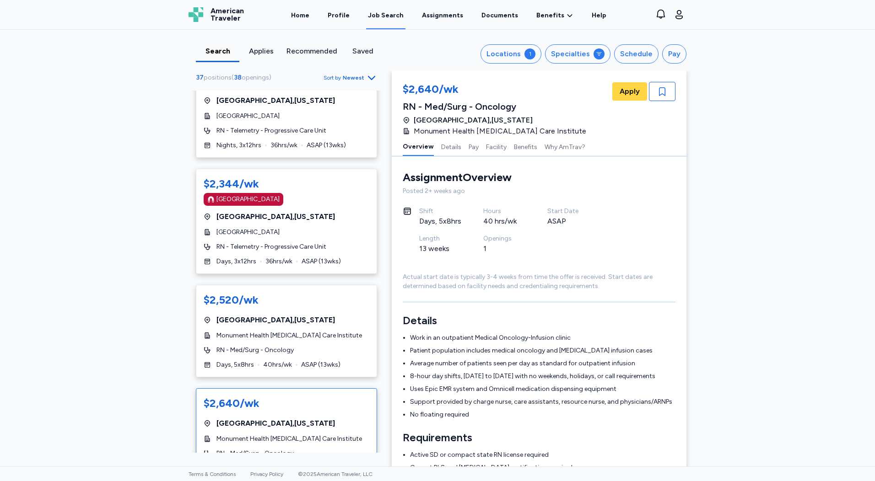
scroll to position [3757, 0]
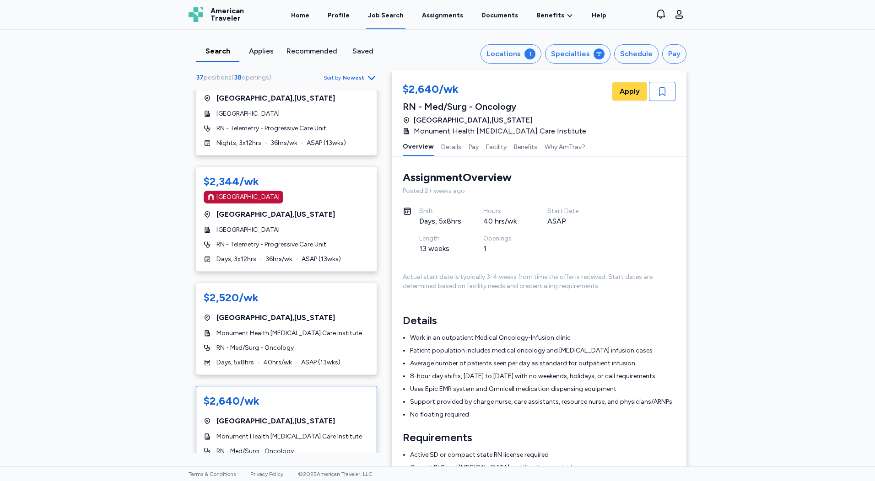
click at [286, 328] on div "$2,520/wk [GEOGRAPHIC_DATA] , [US_STATE] Monument Health [MEDICAL_DATA] Care In…" at bounding box center [286, 329] width 181 height 92
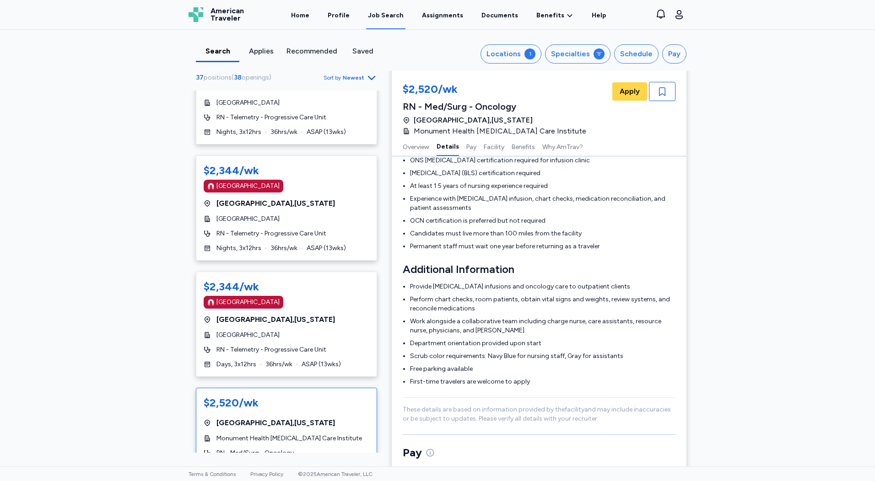
scroll to position [3620, 0]
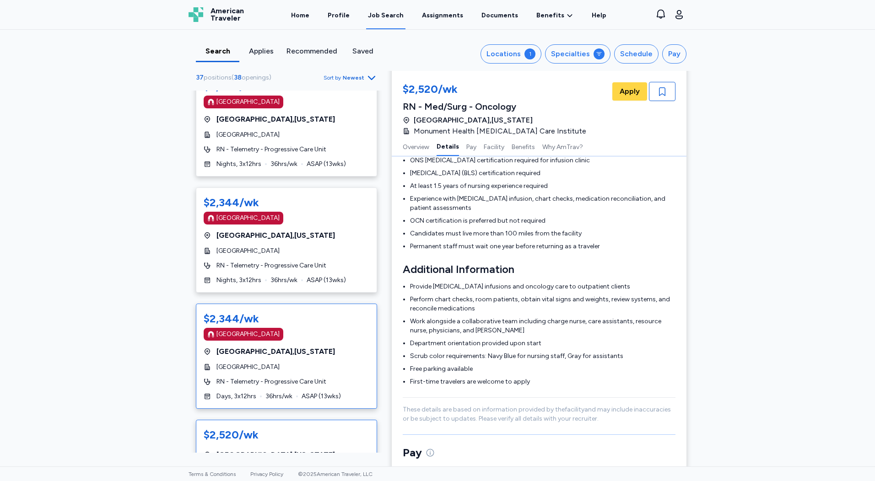
click at [225, 363] on span "[GEOGRAPHIC_DATA]" at bounding box center [247, 367] width 63 height 9
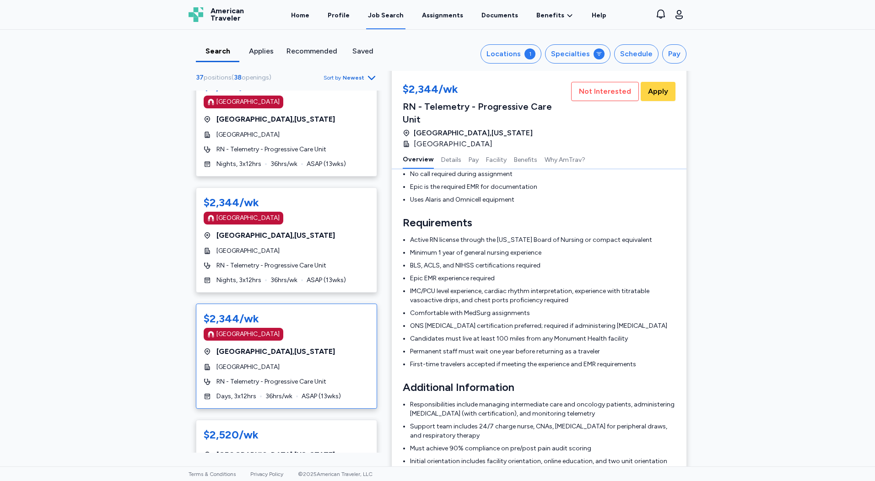
scroll to position [1, 0]
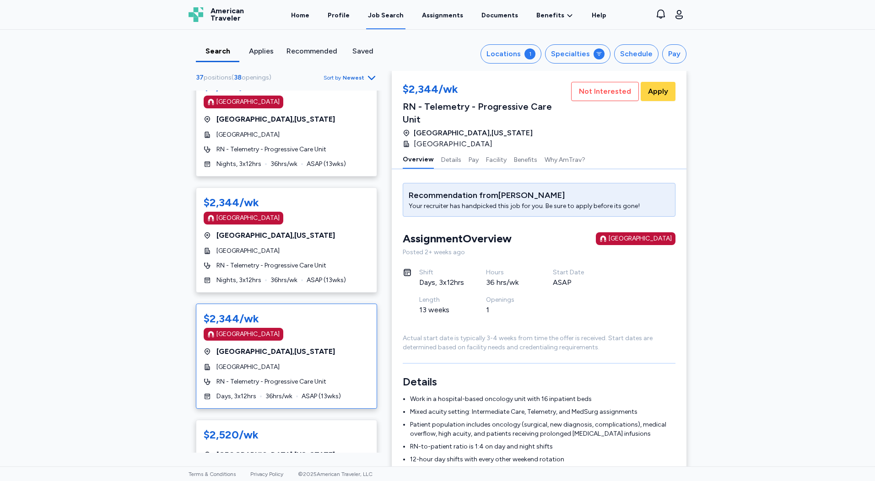
click at [225, 363] on span "[GEOGRAPHIC_DATA]" at bounding box center [247, 367] width 63 height 9
click at [270, 363] on span "[GEOGRAPHIC_DATA]" at bounding box center [247, 367] width 63 height 9
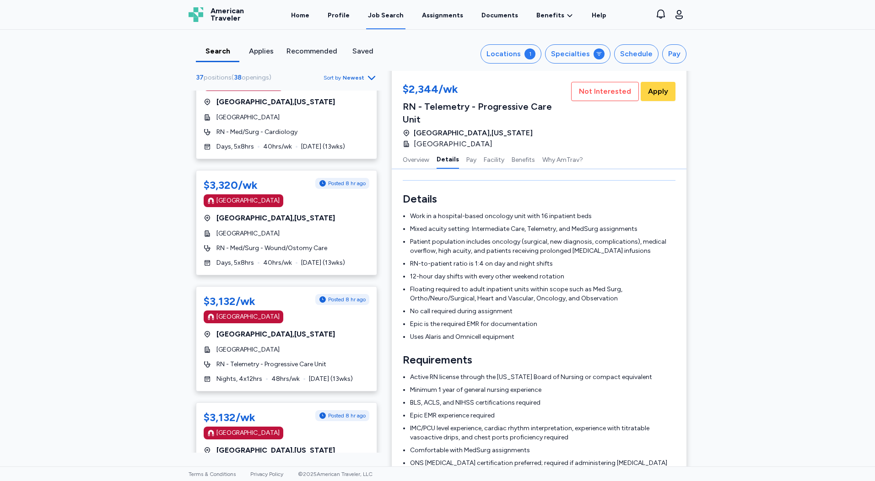
scroll to position [234, 0]
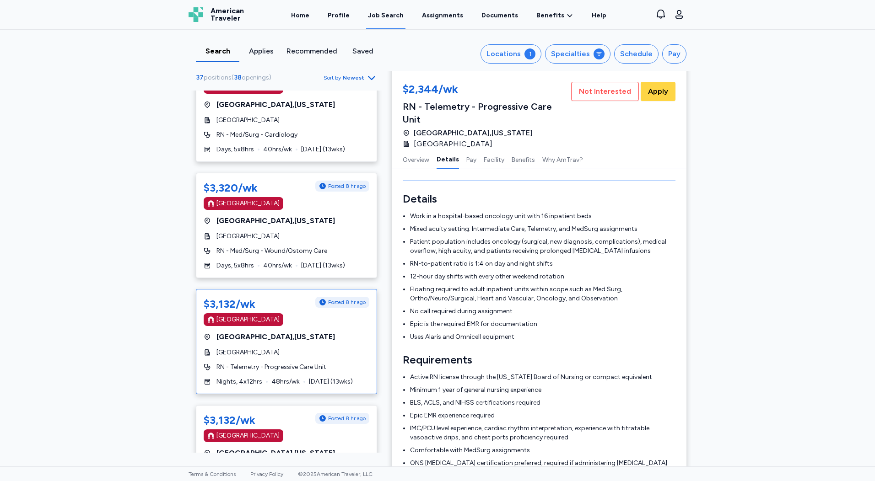
click at [273, 363] on div "$3,132/wk Posted 8 hr ago [GEOGRAPHIC_DATA] [GEOGRAPHIC_DATA] , [US_STATE][GEOG…" at bounding box center [286, 341] width 181 height 105
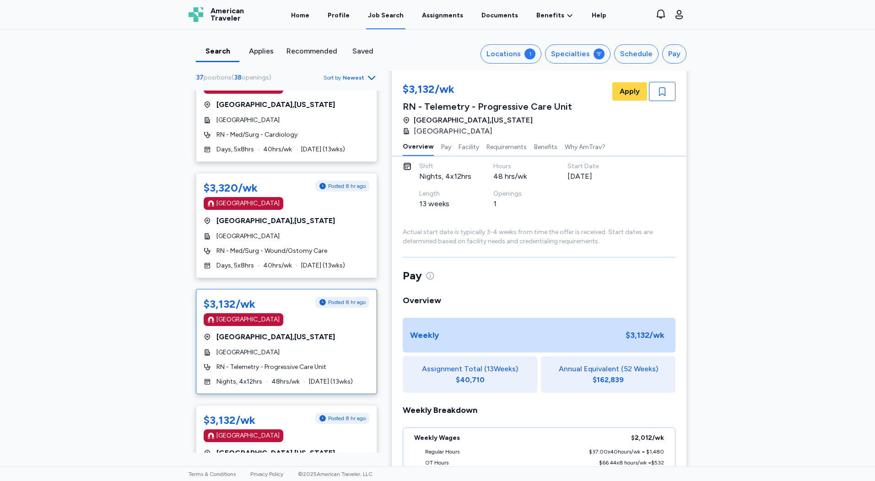
scroll to position [326, 0]
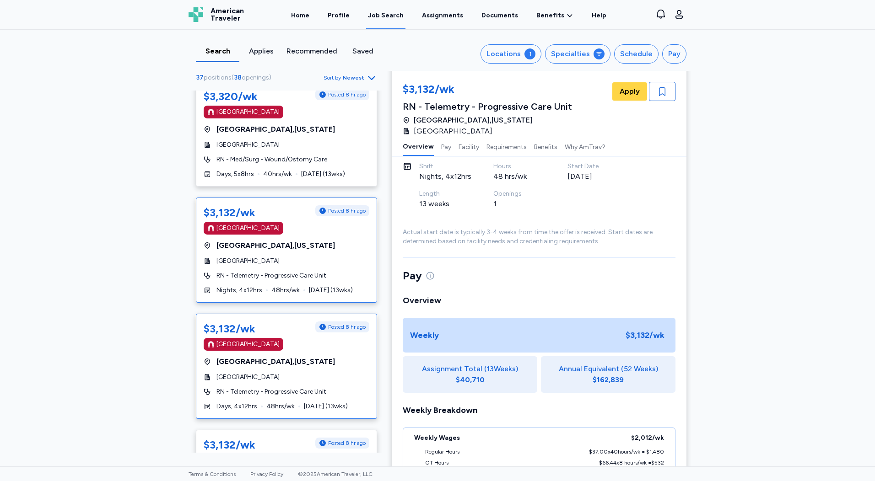
click at [310, 370] on div "$3,132/wk Posted 8 hr ago [GEOGRAPHIC_DATA] [GEOGRAPHIC_DATA] , [US_STATE][GEOG…" at bounding box center [286, 366] width 181 height 105
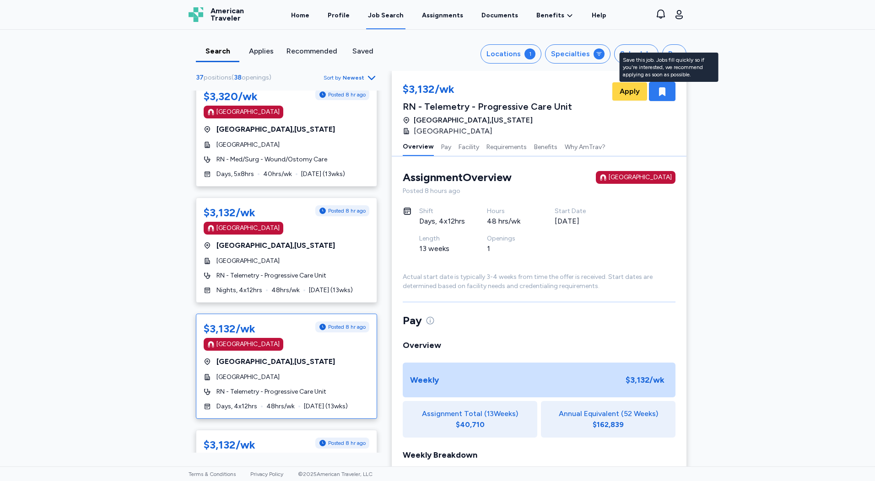
click at [660, 93] on icon "button" at bounding box center [662, 91] width 6 height 9
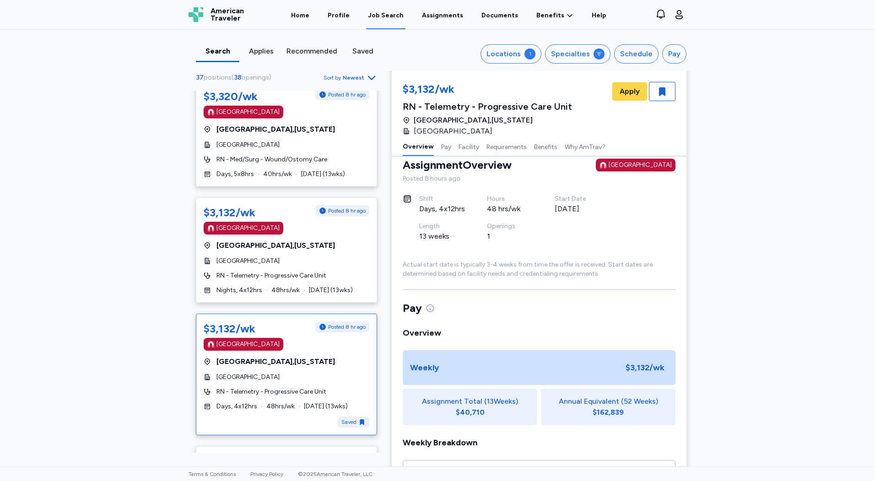
scroll to position [0, 0]
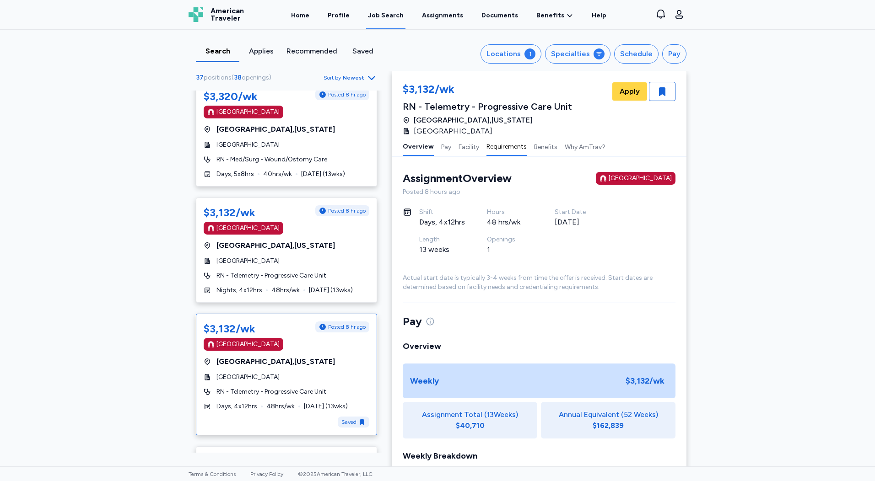
click at [495, 148] on button "Requirements" at bounding box center [506, 146] width 40 height 19
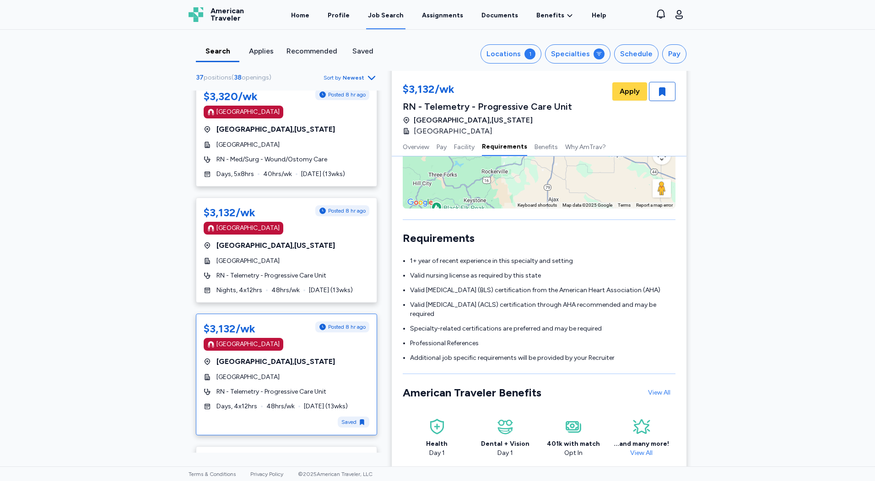
scroll to position [826, 0]
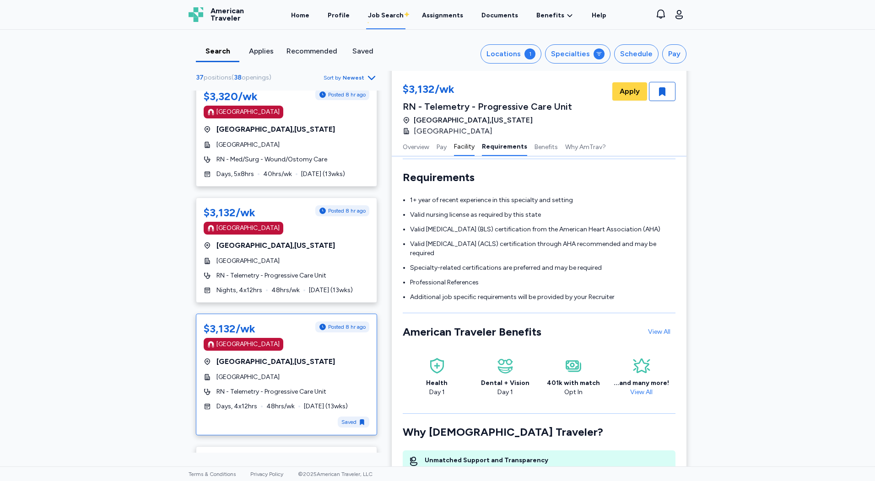
click at [459, 149] on button "Facility" at bounding box center [464, 146] width 21 height 19
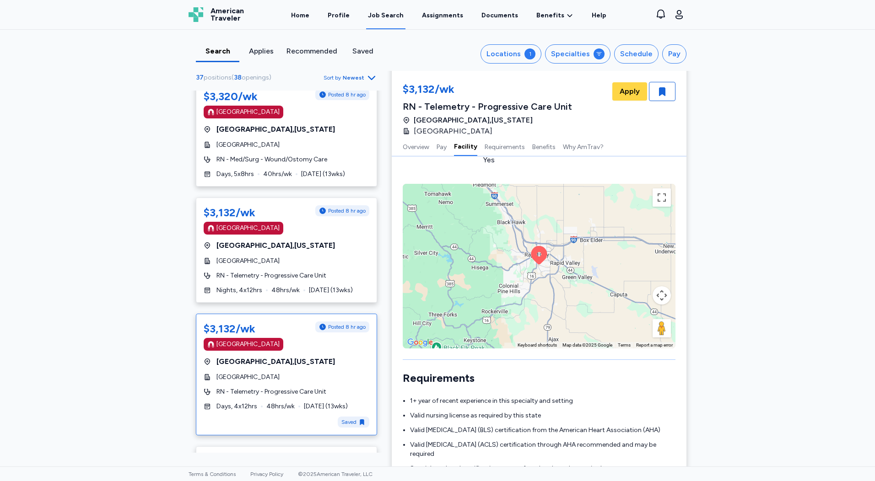
scroll to position [473, 0]
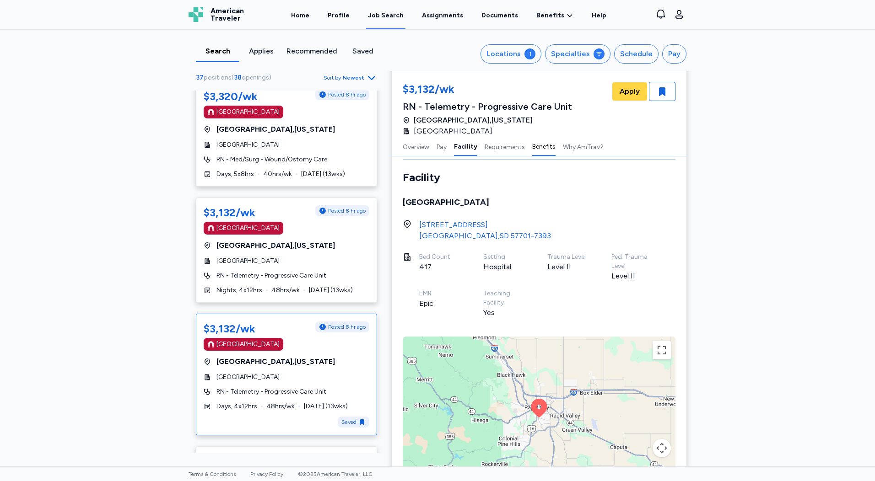
click at [549, 151] on button "Benefits" at bounding box center [543, 146] width 23 height 19
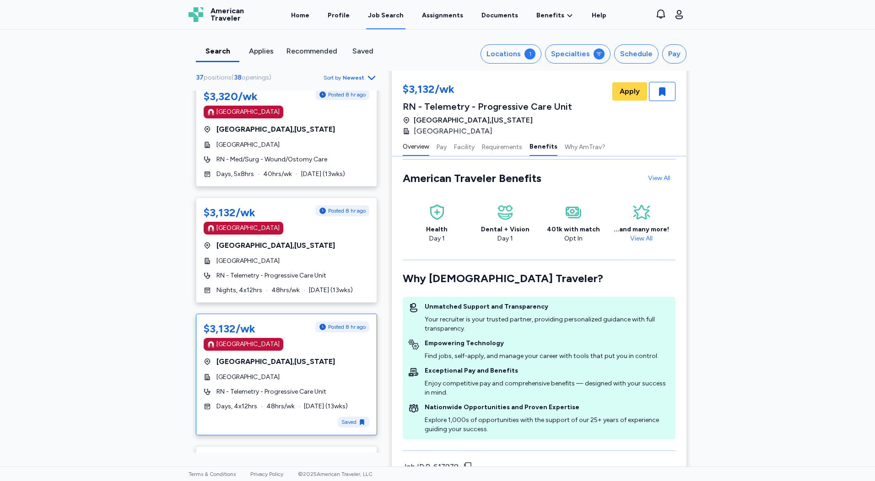
click at [426, 145] on button "Overview" at bounding box center [416, 146] width 27 height 19
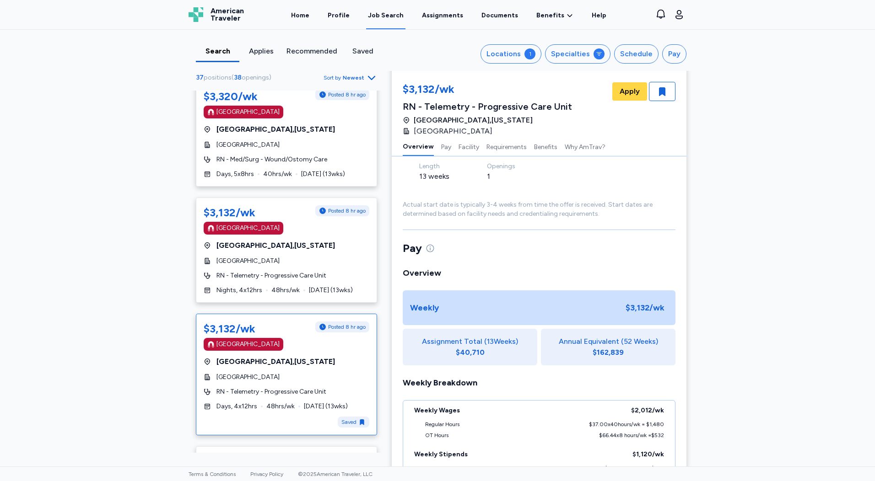
scroll to position [1, 0]
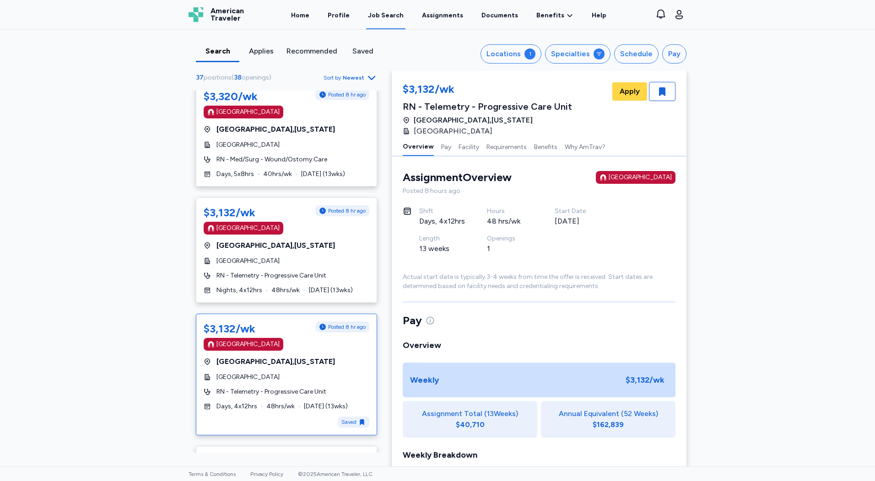
click at [282, 388] on span "RN - Telemetry - Progressive Care Unit" at bounding box center [271, 392] width 110 height 9
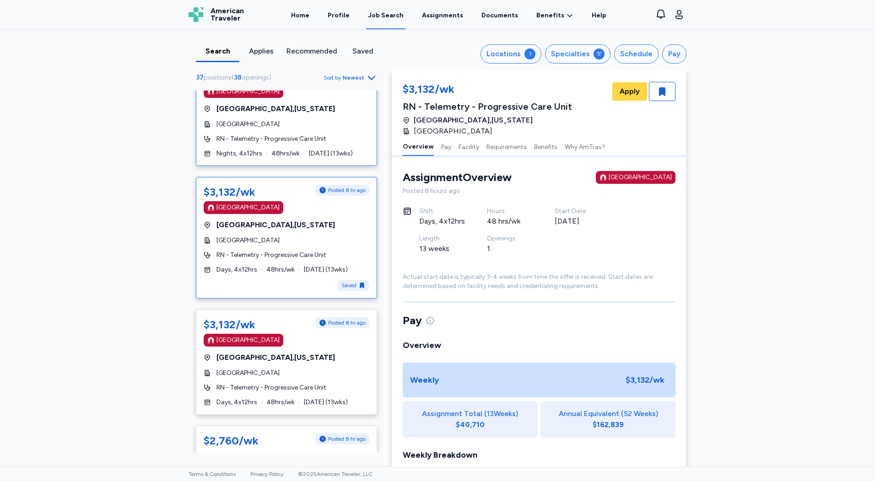
scroll to position [463, 0]
click at [280, 353] on div "$3,132/wk Posted 8 hr ago [GEOGRAPHIC_DATA] [GEOGRAPHIC_DATA] , [US_STATE][GEOG…" at bounding box center [286, 361] width 181 height 105
click at [296, 250] on span "RN - Telemetry - Progressive Care Unit" at bounding box center [271, 254] width 110 height 9
click at [308, 337] on div "$3,132/wk Posted 8 hr ago [GEOGRAPHIC_DATA] [GEOGRAPHIC_DATA] , [US_STATE][GEOG…" at bounding box center [286, 361] width 181 height 105
drag, startPoint x: 308, startPoint y: 337, endPoint x: 301, endPoint y: 329, distance: 11.0
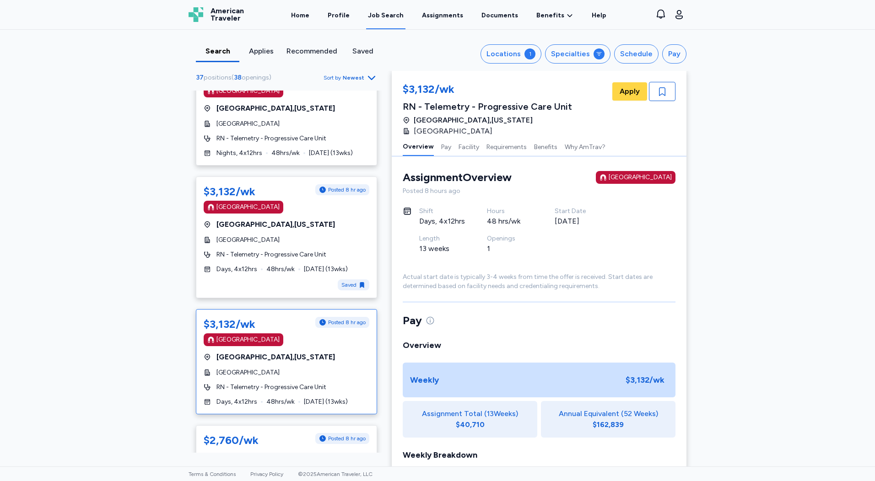
click at [308, 336] on div "$3,132/wk Posted 8 hr ago [GEOGRAPHIC_DATA] [GEOGRAPHIC_DATA] , [US_STATE][GEOG…" at bounding box center [286, 361] width 181 height 105
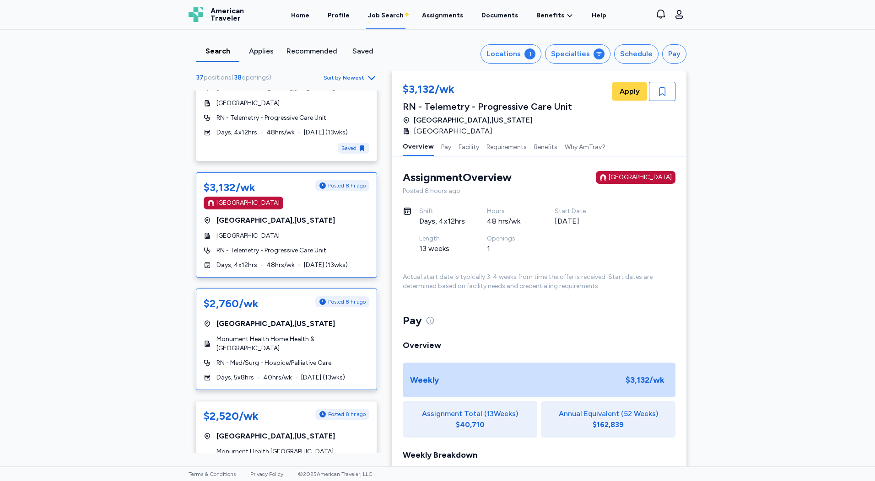
scroll to position [600, 0]
click at [259, 246] on span "RN - Telemetry - Progressive Care Unit" at bounding box center [271, 250] width 110 height 9
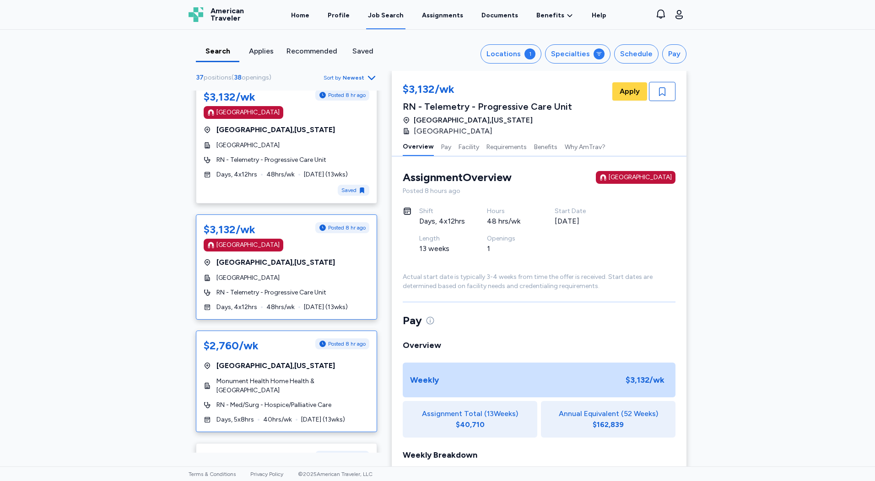
scroll to position [509, 0]
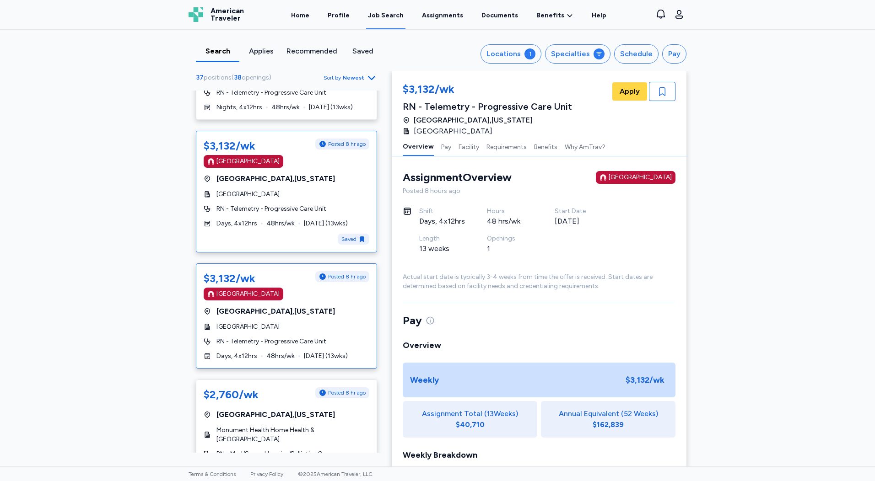
click at [311, 219] on span "[DATE] ( 13 wks)" at bounding box center [326, 223] width 44 height 9
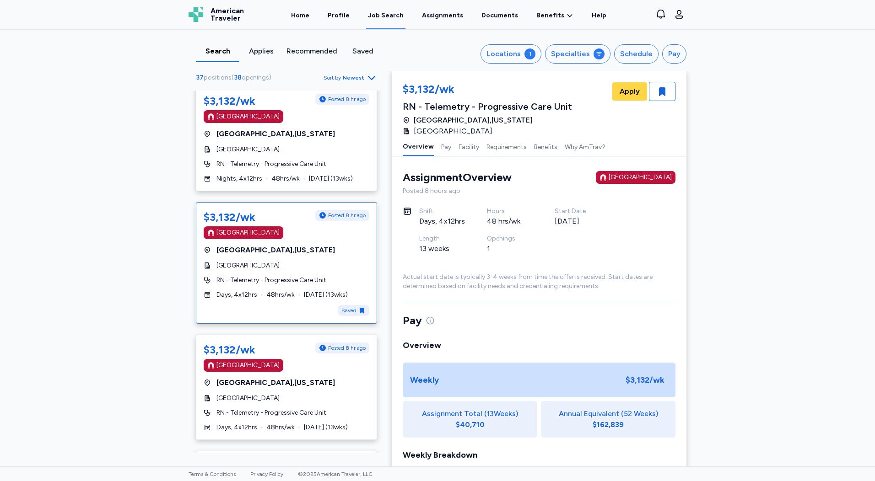
scroll to position [326, 0]
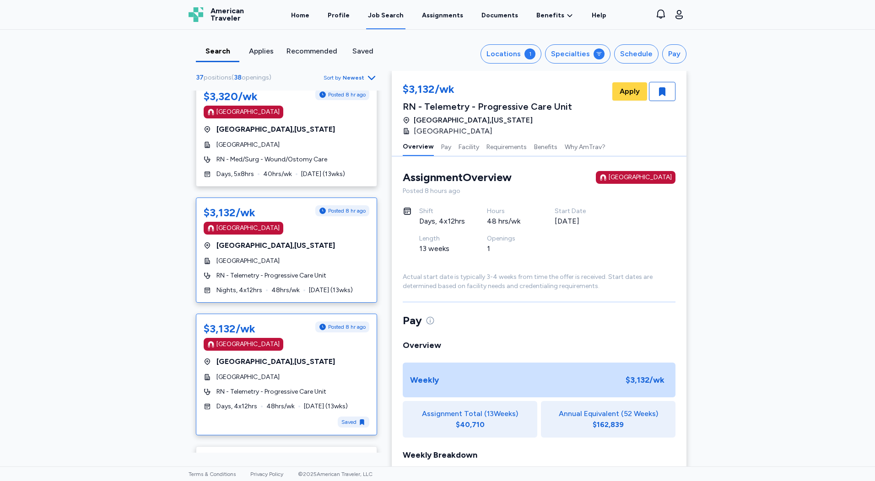
click at [280, 257] on span "[GEOGRAPHIC_DATA]" at bounding box center [247, 261] width 63 height 9
click at [286, 169] on div "$3,320/wk Posted 8 hr ago [GEOGRAPHIC_DATA] [GEOGRAPHIC_DATA] , [US_STATE][GEOG…" at bounding box center [286, 133] width 181 height 105
click at [297, 243] on div "$3,132/wk Posted 8 hr ago [GEOGRAPHIC_DATA] [GEOGRAPHIC_DATA] , [US_STATE][GEOG…" at bounding box center [286, 250] width 181 height 105
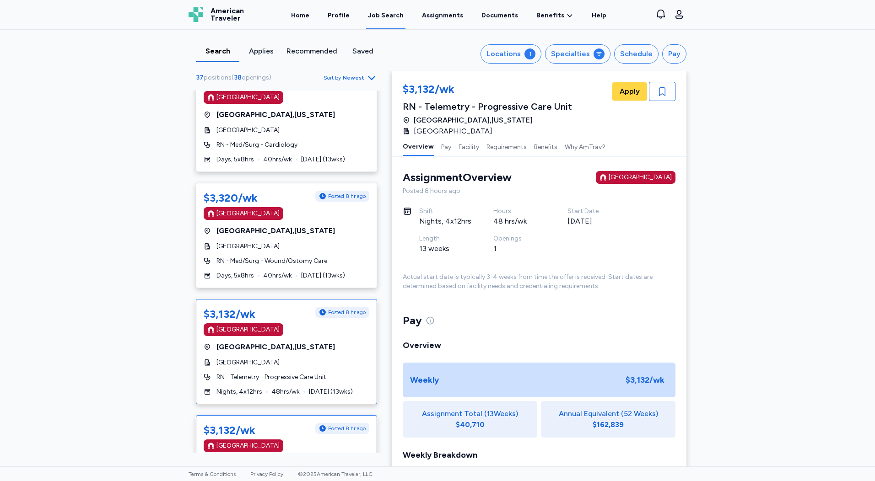
scroll to position [326, 0]
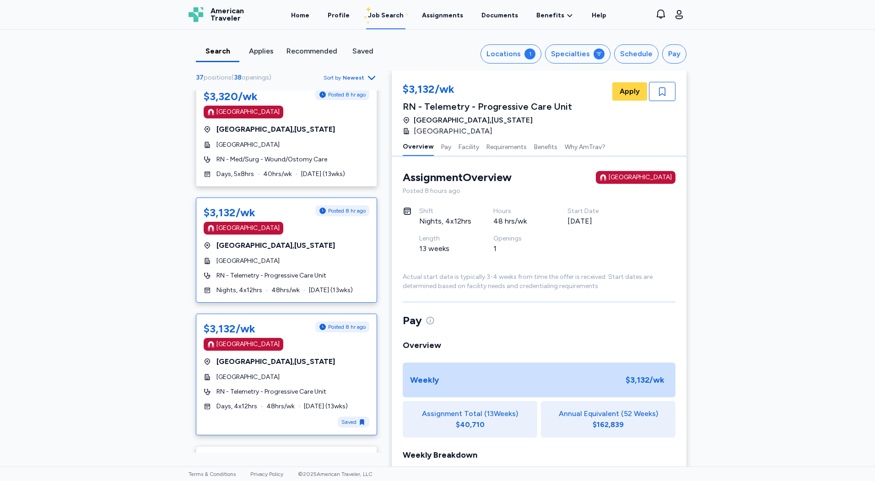
click at [280, 373] on span "[GEOGRAPHIC_DATA]" at bounding box center [247, 377] width 63 height 9
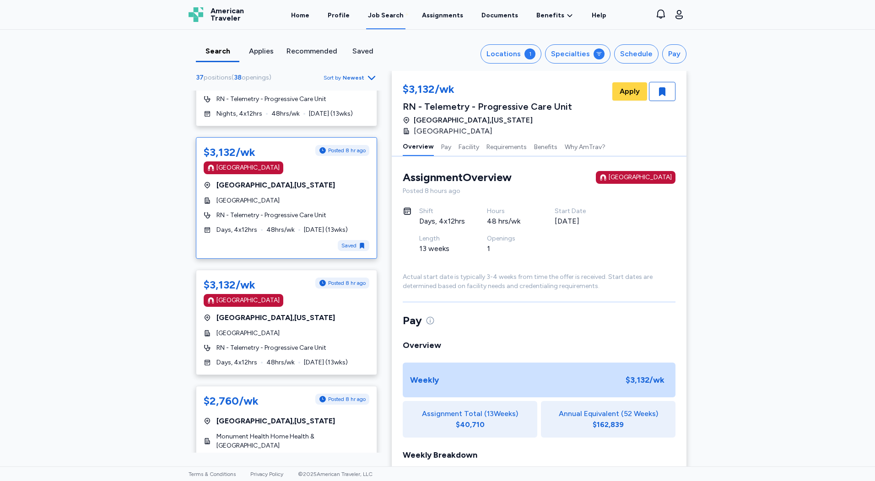
scroll to position [555, 0]
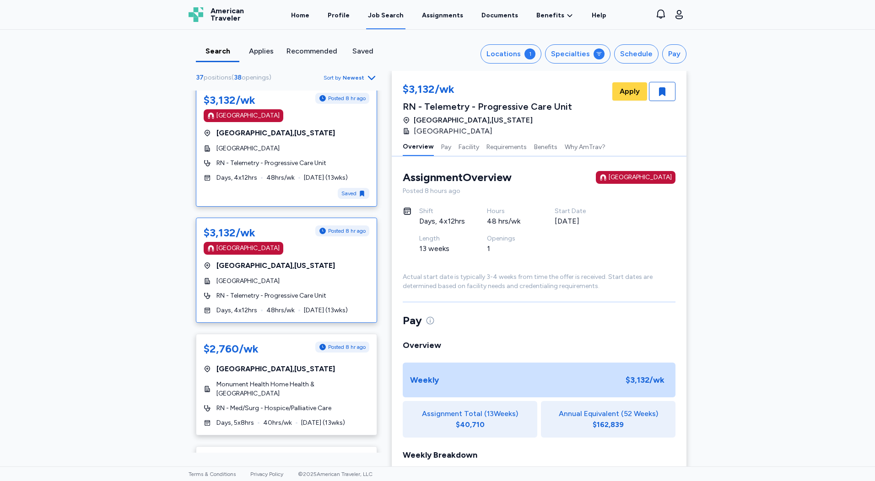
click at [296, 291] on span "RN - Telemetry - Progressive Care Unit" at bounding box center [271, 295] width 110 height 9
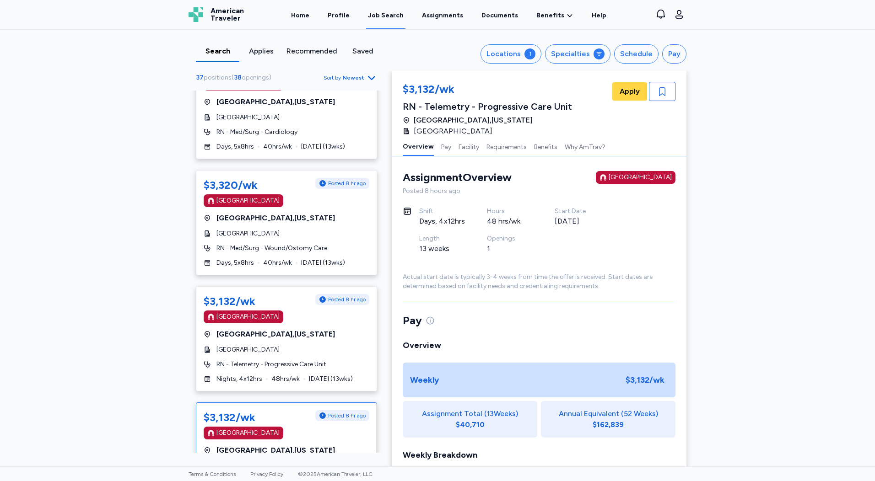
scroll to position [189, 0]
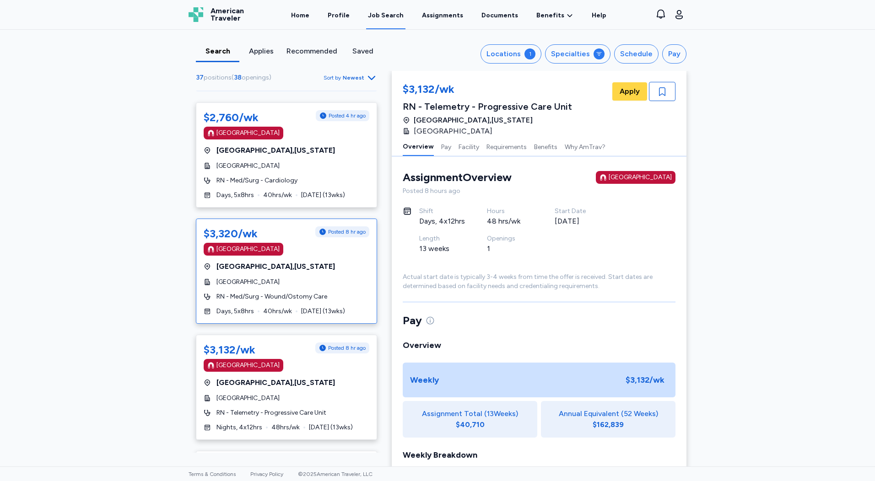
click at [280, 278] on span "[GEOGRAPHIC_DATA]" at bounding box center [247, 282] width 63 height 9
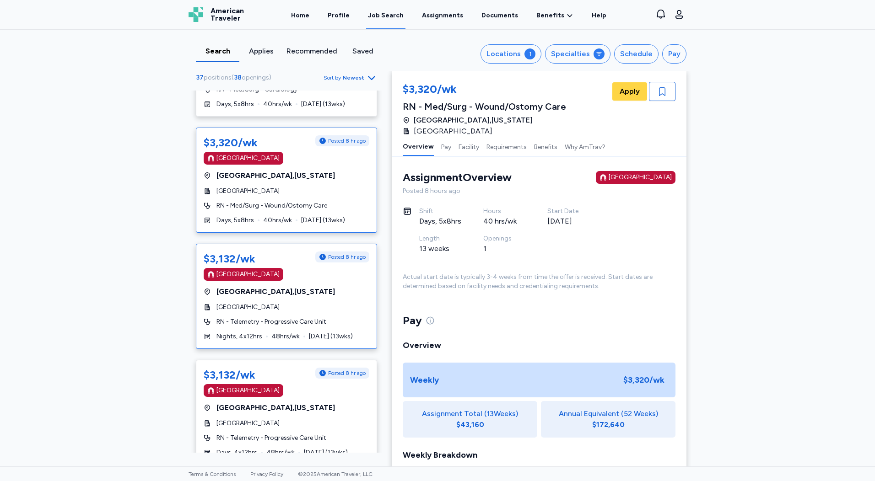
scroll to position [280, 0]
click at [309, 317] on span "RN - Telemetry - Progressive Care Unit" at bounding box center [271, 321] width 110 height 9
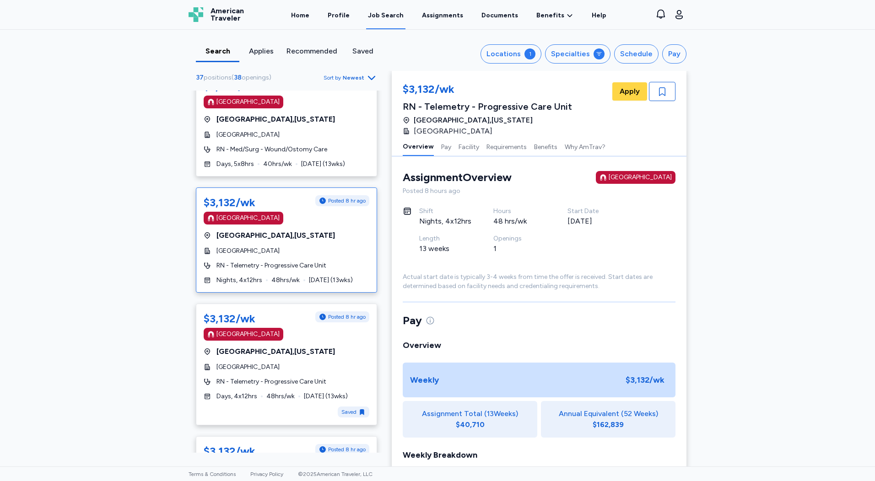
scroll to position [463, 0]
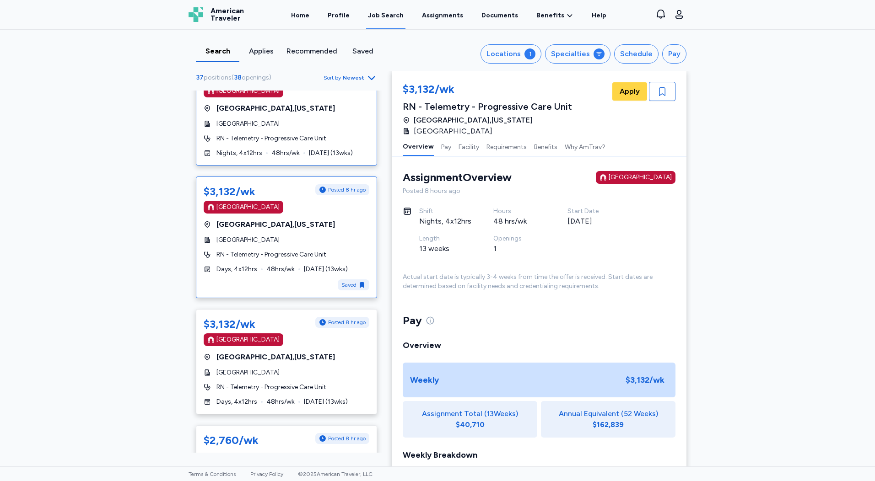
click at [313, 262] on div "$3,132/wk Posted 8 hr ago [GEOGRAPHIC_DATA] [GEOGRAPHIC_DATA] , [US_STATE][GEOG…" at bounding box center [286, 238] width 181 height 122
click at [275, 338] on div "$3,132/wk Posted 8 hr ago [GEOGRAPHIC_DATA] [GEOGRAPHIC_DATA] , [US_STATE][GEOG…" at bounding box center [286, 361] width 181 height 105
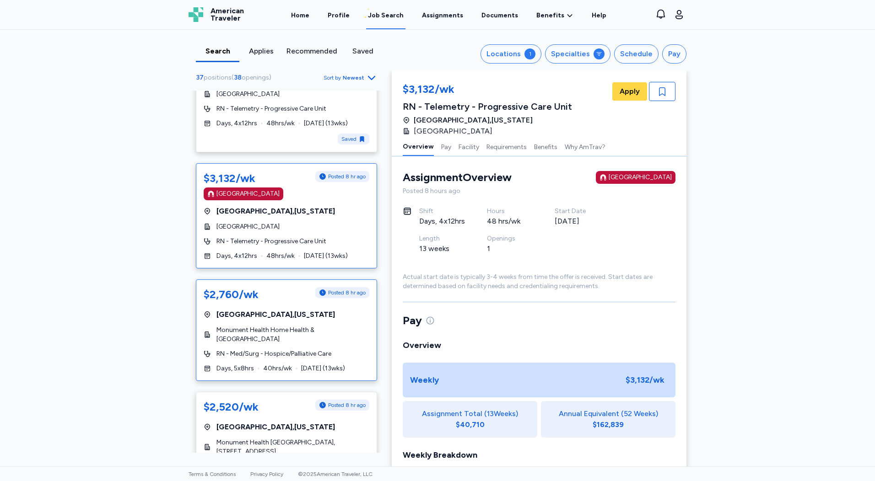
scroll to position [646, 0]
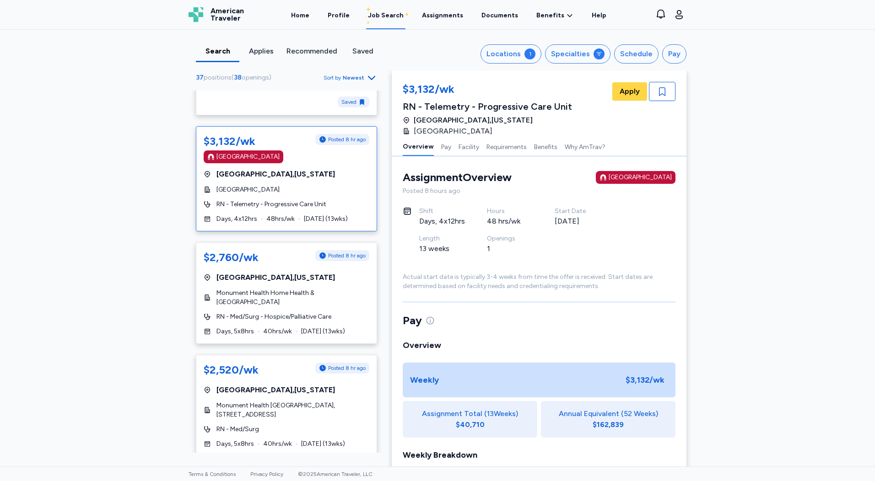
click at [273, 215] on span "48 hrs/wk" at bounding box center [280, 219] width 28 height 9
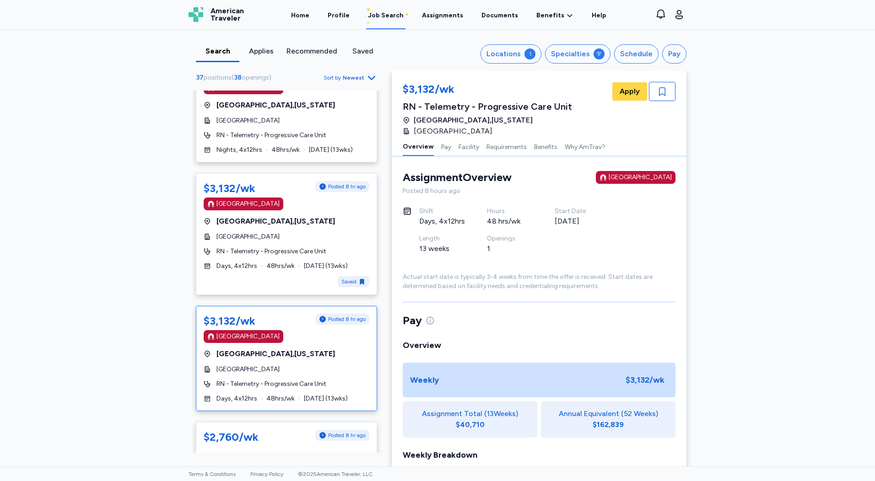
scroll to position [463, 0]
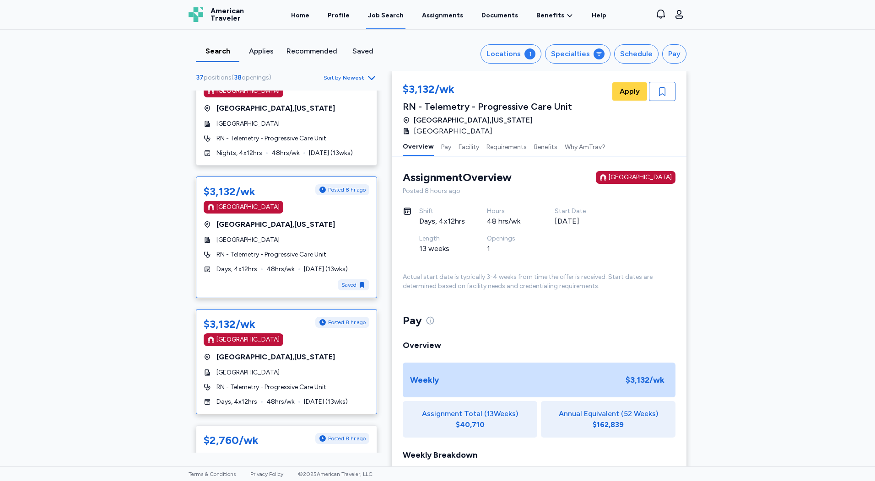
click at [278, 236] on span "[GEOGRAPHIC_DATA]" at bounding box center [247, 240] width 63 height 9
click at [327, 336] on div "$3,132/wk Posted 8 hr ago [GEOGRAPHIC_DATA] [GEOGRAPHIC_DATA] , [US_STATE][GEOG…" at bounding box center [286, 361] width 181 height 105
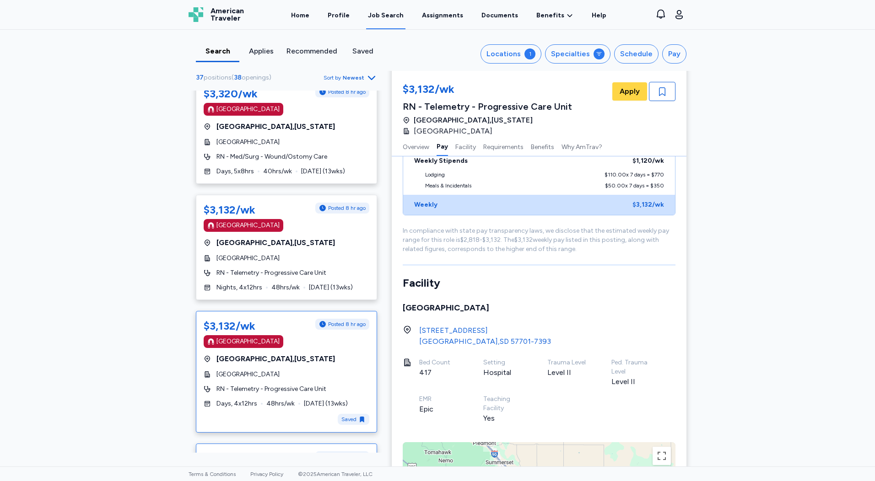
scroll to position [326, 0]
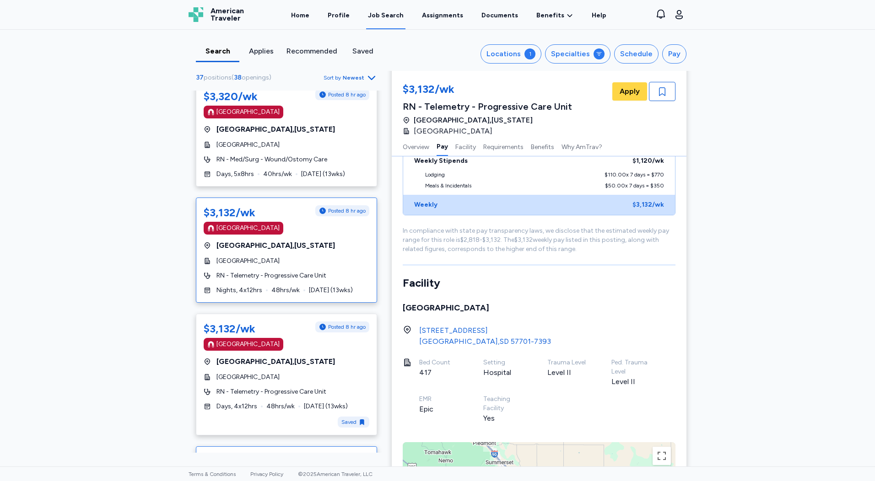
click at [267, 242] on div "$3,132/wk Posted 8 hr ago [GEOGRAPHIC_DATA] [GEOGRAPHIC_DATA] , [US_STATE][GEOG…" at bounding box center [286, 250] width 181 height 105
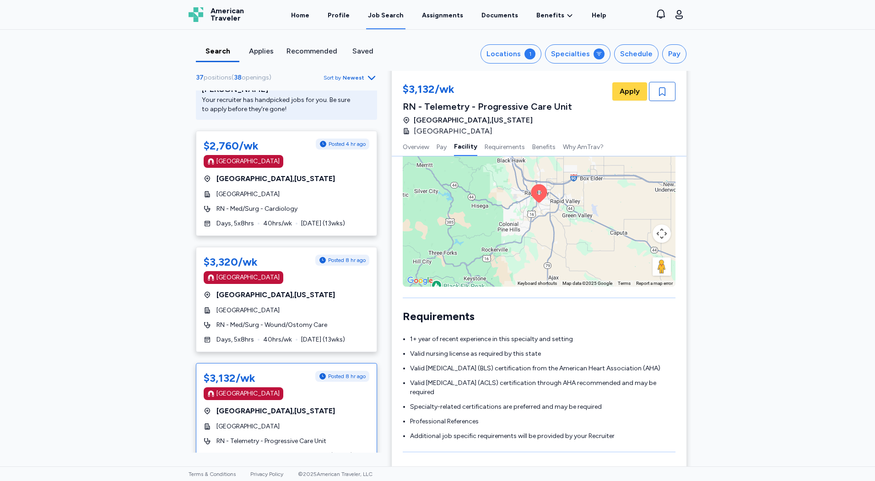
scroll to position [143, 0]
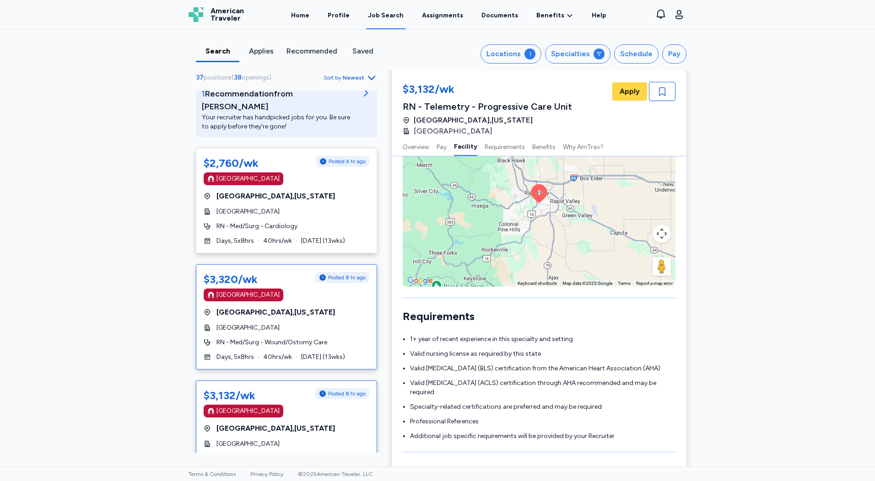
click at [287, 338] on span "RN - Med/Surg - Wound/Ostomy Care" at bounding box center [271, 342] width 111 height 9
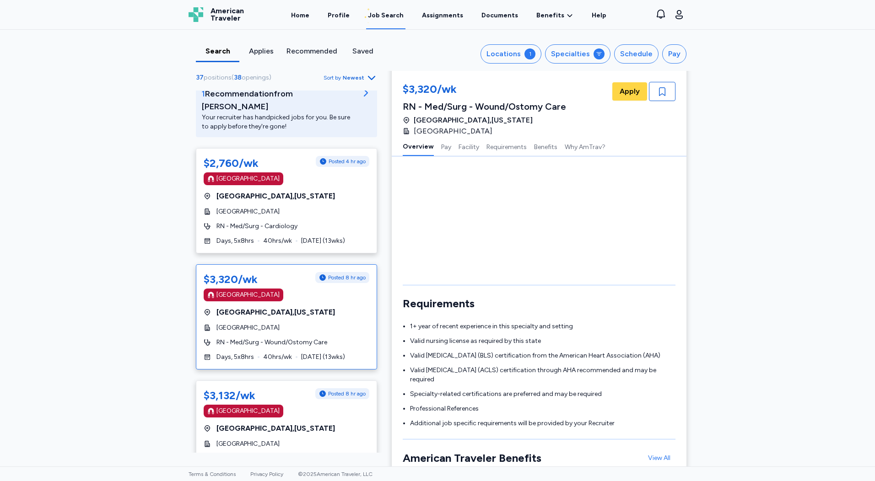
scroll to position [1, 0]
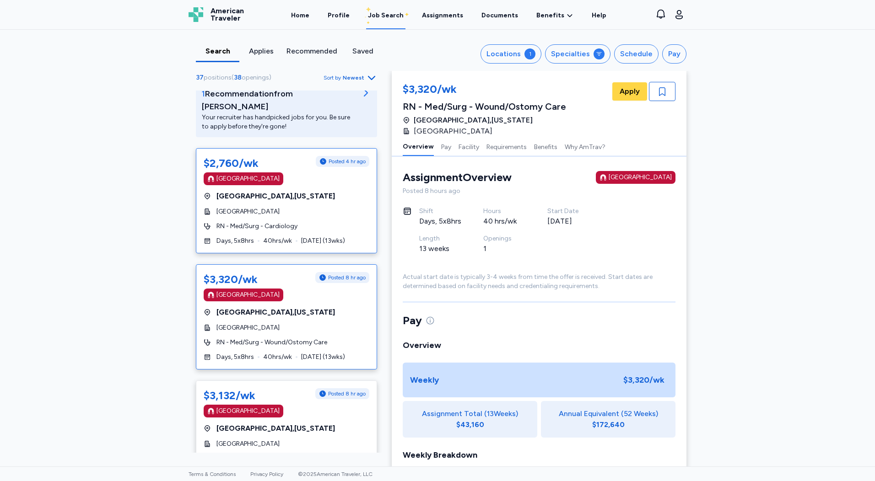
click at [307, 237] on span "[DATE] ( 13 wks)" at bounding box center [323, 241] width 44 height 9
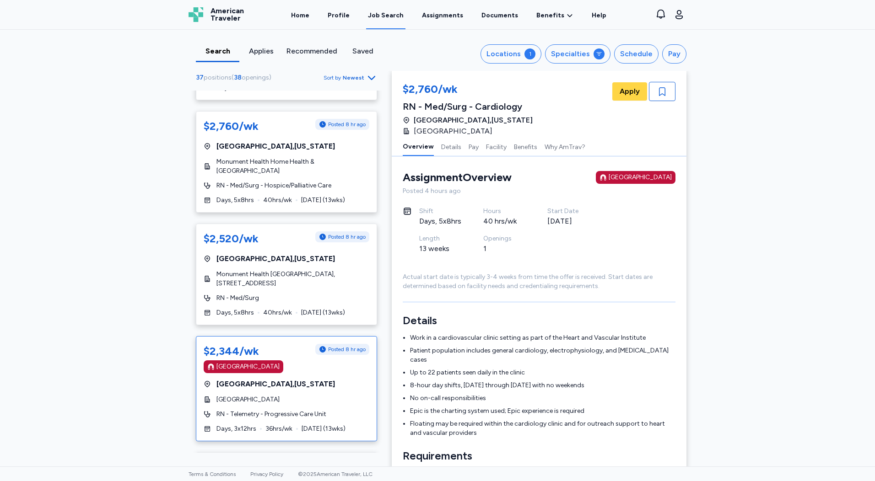
scroll to position [829, 0]
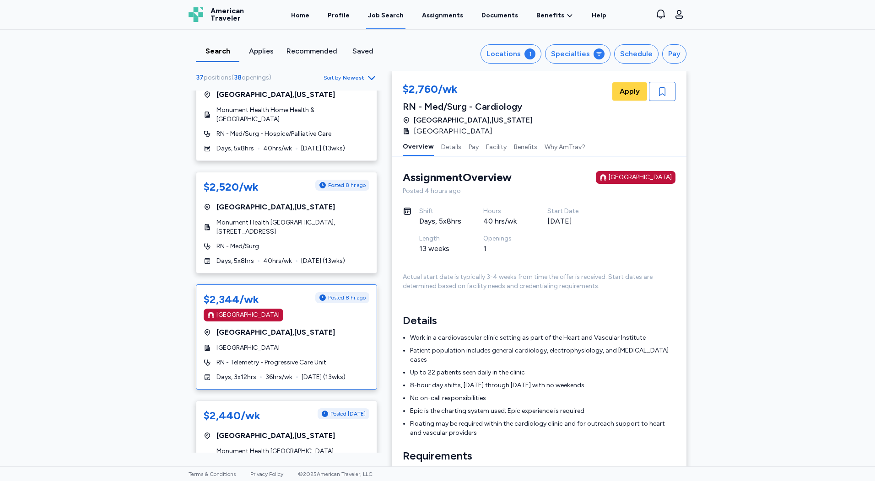
click at [324, 344] on div "[GEOGRAPHIC_DATA]" at bounding box center [287, 348] width 166 height 9
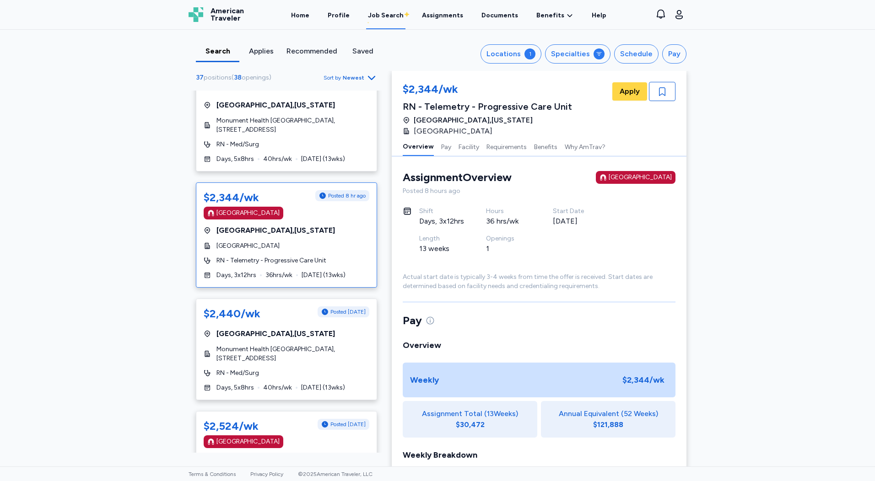
scroll to position [1012, 0]
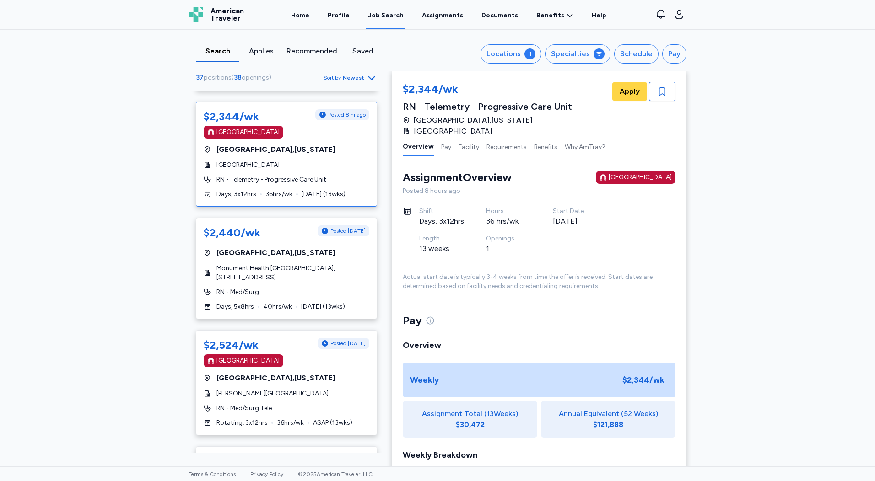
click at [303, 389] on div "[PERSON_NAME][GEOGRAPHIC_DATA]" at bounding box center [287, 393] width 166 height 9
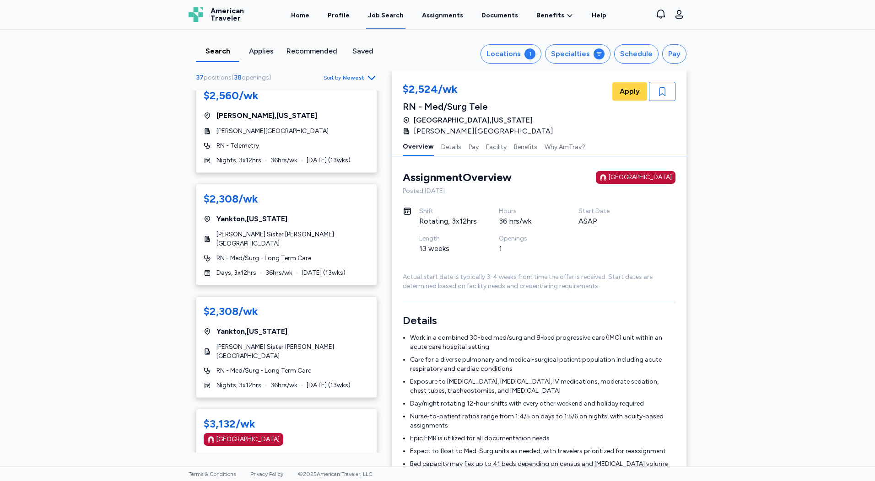
scroll to position [1698, 0]
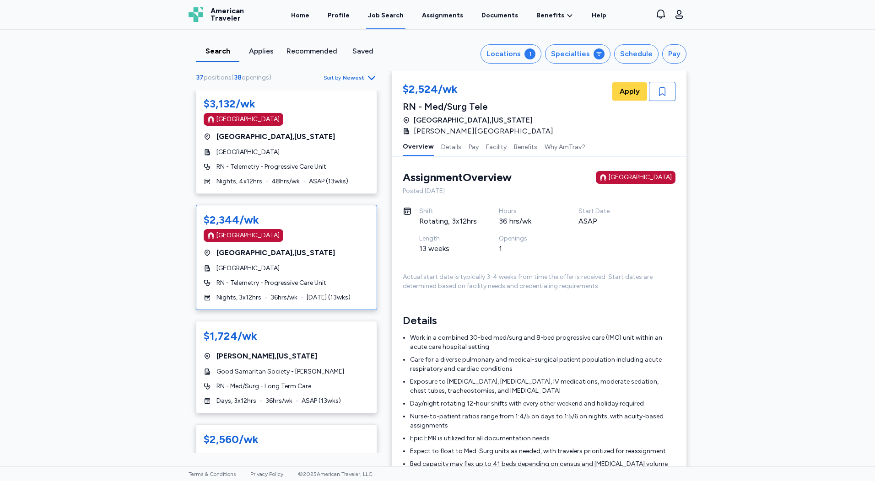
click at [280, 264] on span "[GEOGRAPHIC_DATA]" at bounding box center [247, 268] width 63 height 9
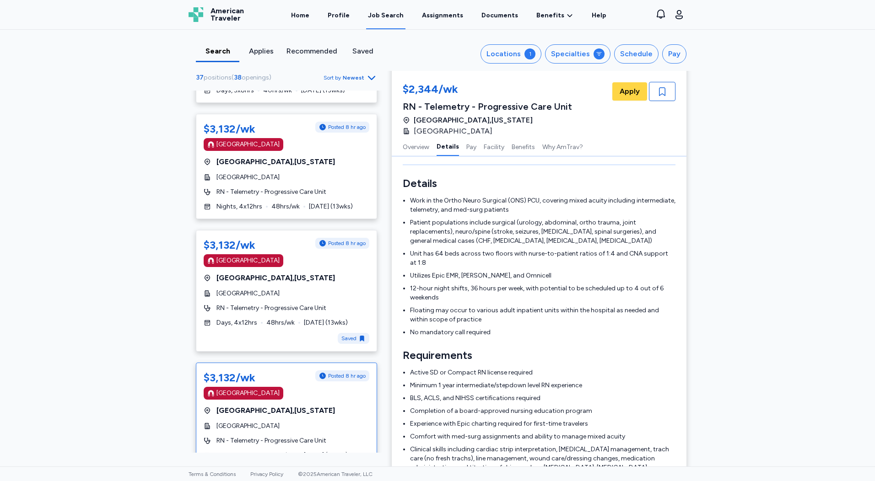
scroll to position [372, 0]
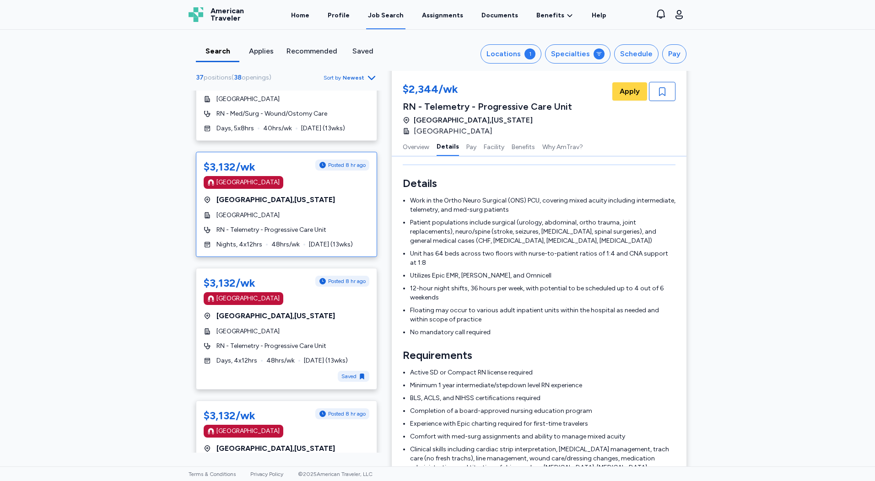
click at [246, 194] on div "$3,132/wk Posted 8 hr ago [GEOGRAPHIC_DATA] [GEOGRAPHIC_DATA] , [US_STATE][GEOG…" at bounding box center [286, 204] width 181 height 105
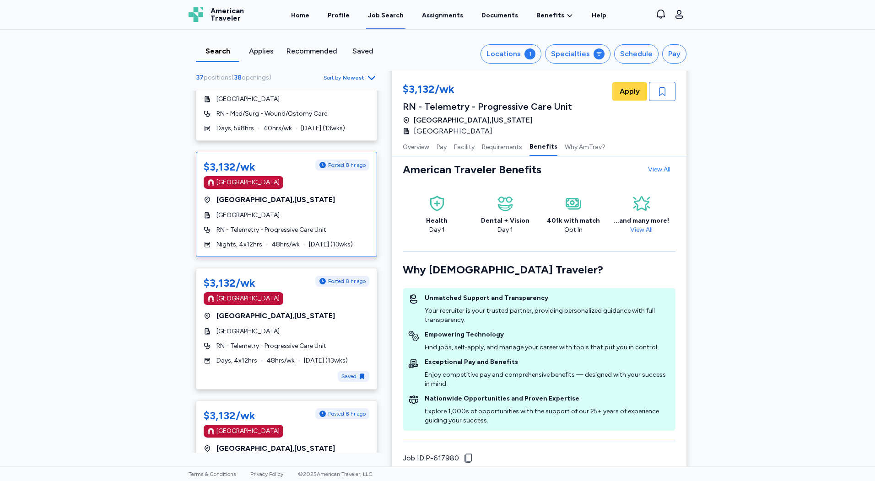
scroll to position [1004, 0]
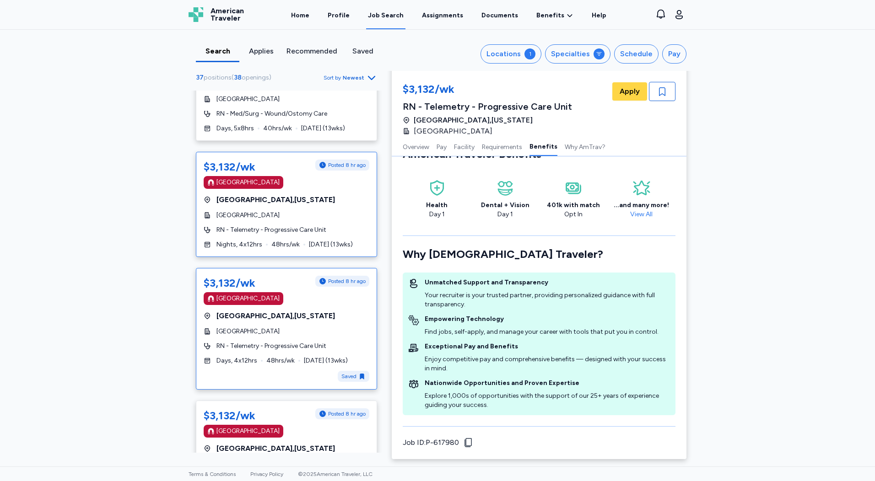
click at [339, 327] on div "$3,132/wk Posted 8 hr ago [GEOGRAPHIC_DATA] [GEOGRAPHIC_DATA] , [US_STATE][GEOG…" at bounding box center [286, 329] width 181 height 122
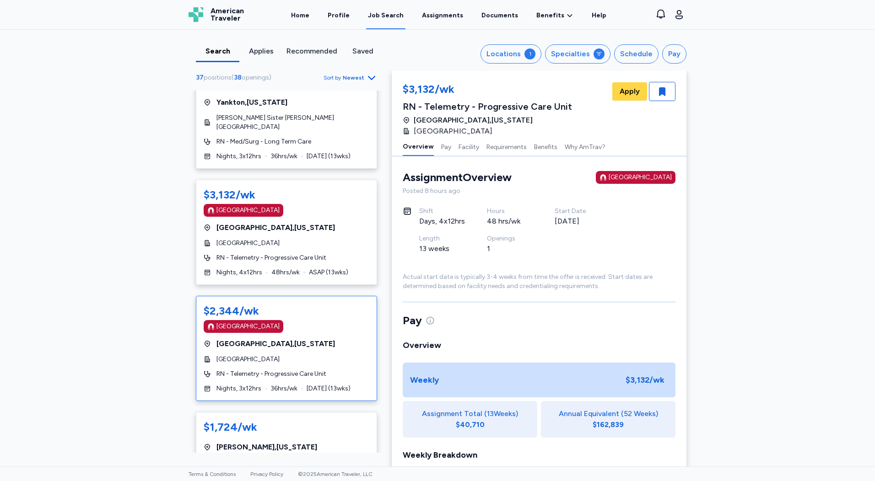
scroll to position [1607, 0]
click at [298, 254] on span "RN - Telemetry - Progressive Care Unit" at bounding box center [271, 258] width 110 height 9
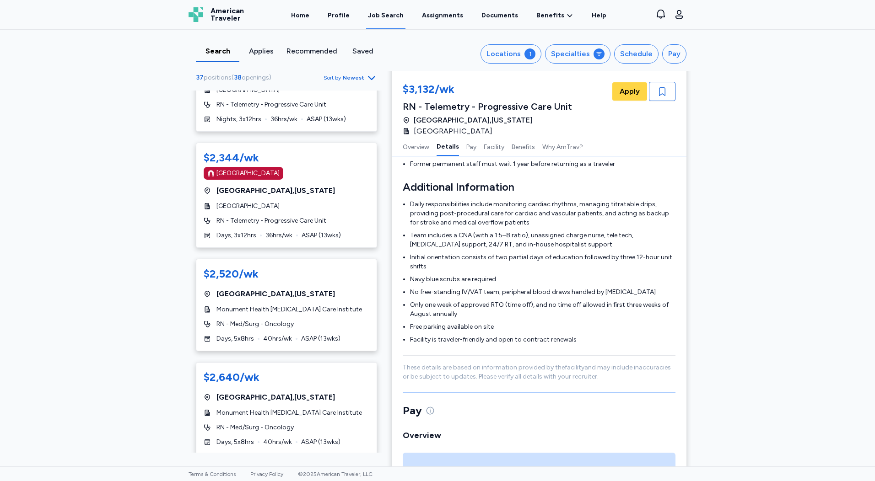
scroll to position [3843, 0]
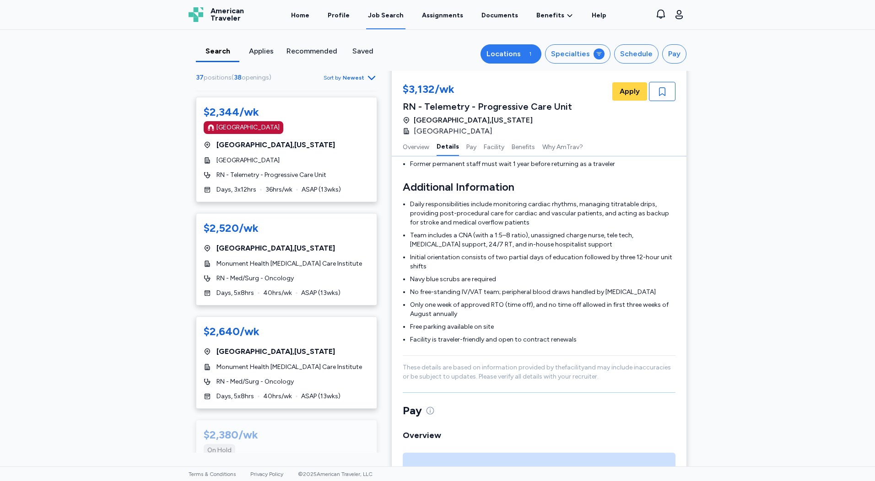
click at [538, 59] on button "Locations 1" at bounding box center [510, 53] width 61 height 19
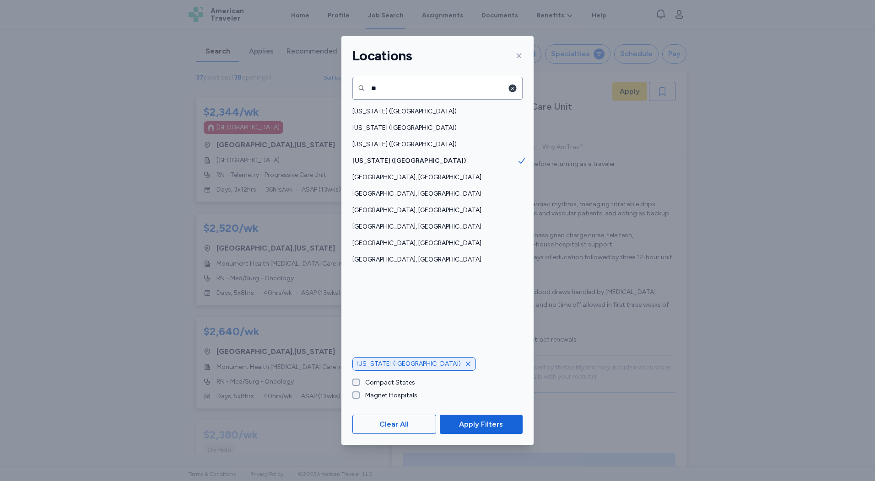
click at [510, 89] on icon "button" at bounding box center [513, 89] width 8 height 8
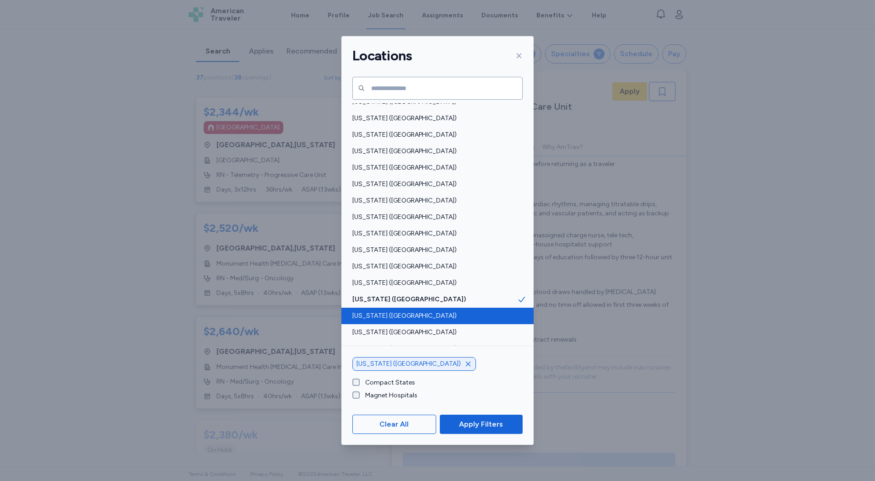
scroll to position [503, 0]
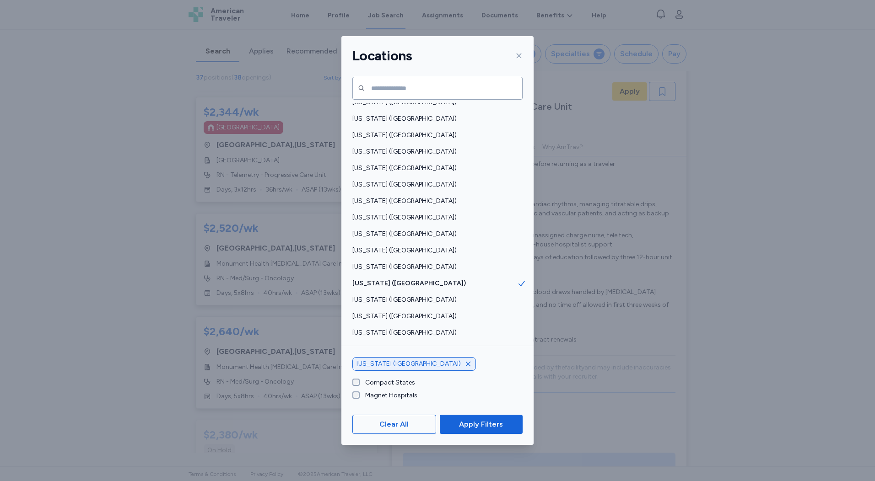
click at [464, 364] on icon "button" at bounding box center [467, 364] width 7 height 7
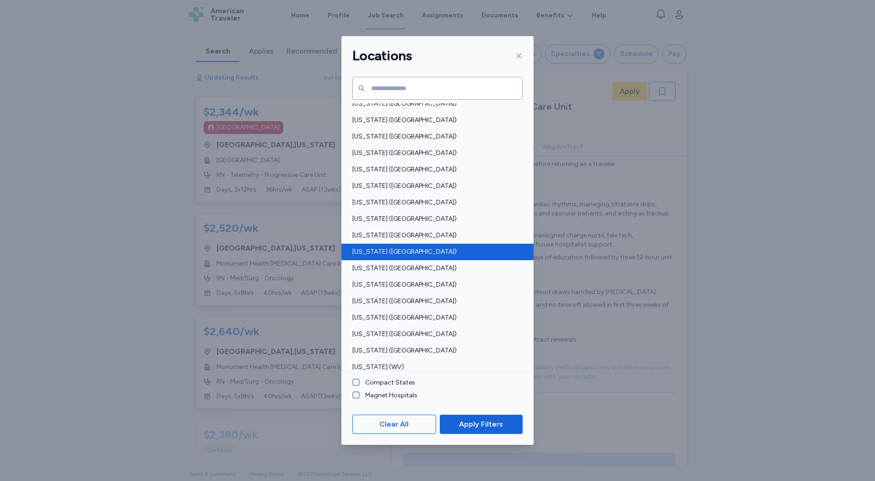
scroll to position [549, 0]
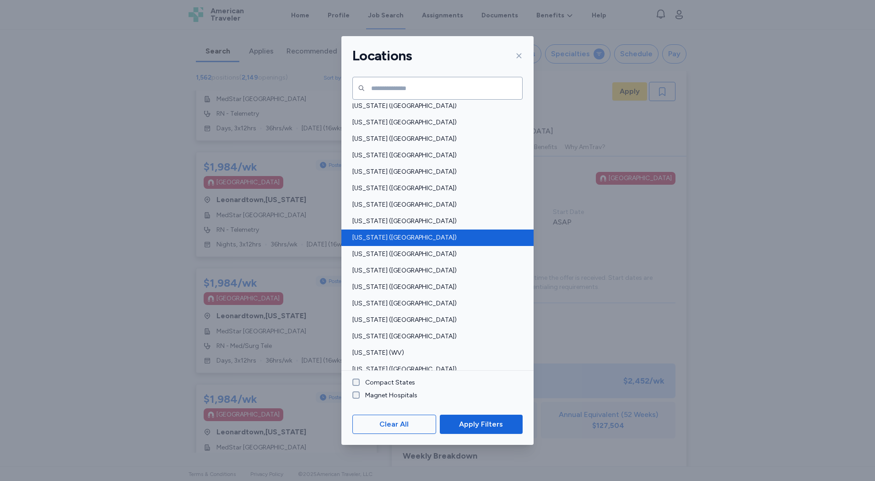
click at [413, 291] on span "[US_STATE] ([GEOGRAPHIC_DATA])" at bounding box center [434, 287] width 165 height 9
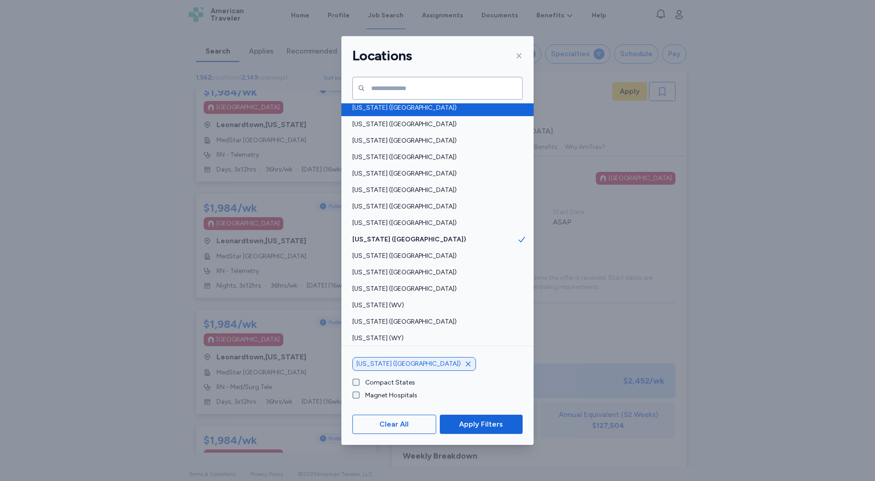
scroll to position [598, 0]
click at [485, 420] on span "Apply Filters" at bounding box center [481, 424] width 44 height 11
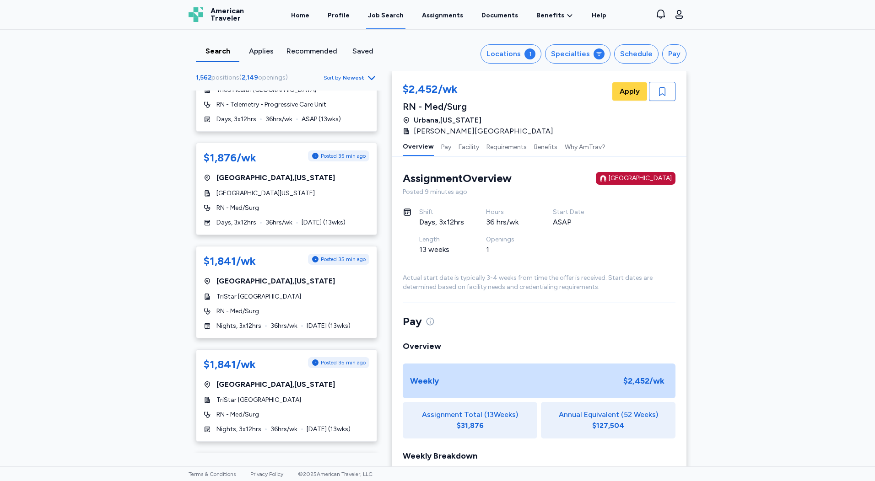
scroll to position [915, 0]
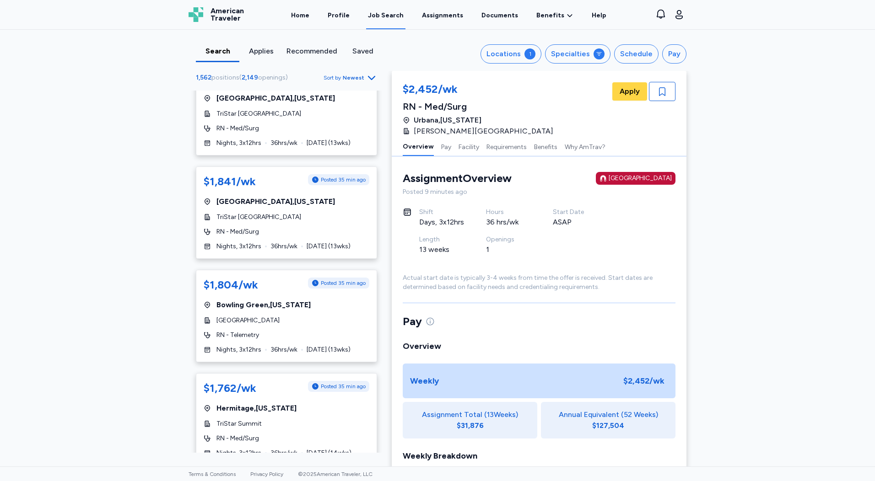
click at [260, 51] on div "Applies" at bounding box center [261, 51] width 36 height 11
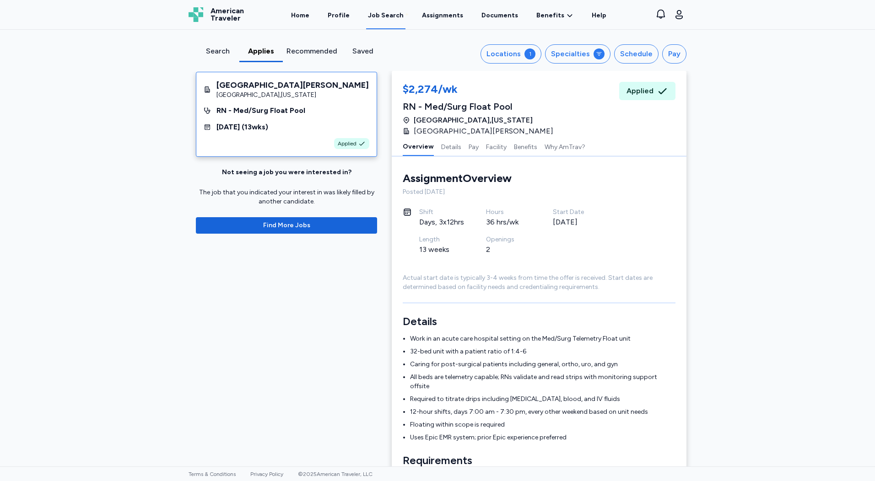
click at [335, 128] on div "[DATE] ( 13 wks)" at bounding box center [287, 127] width 166 height 11
click at [310, 13] on link "Home" at bounding box center [300, 15] width 22 height 28
